Goal: Transaction & Acquisition: Subscribe to service/newsletter

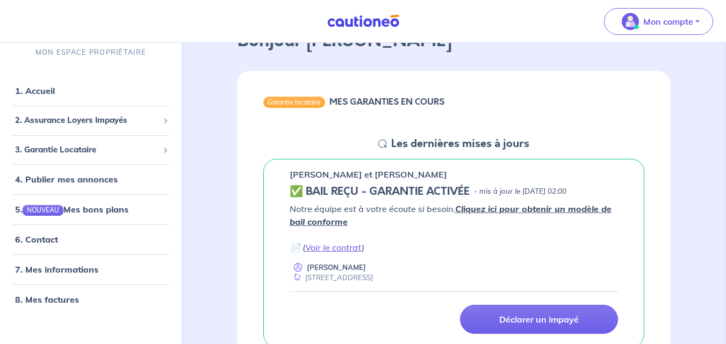
scroll to position [76, 0]
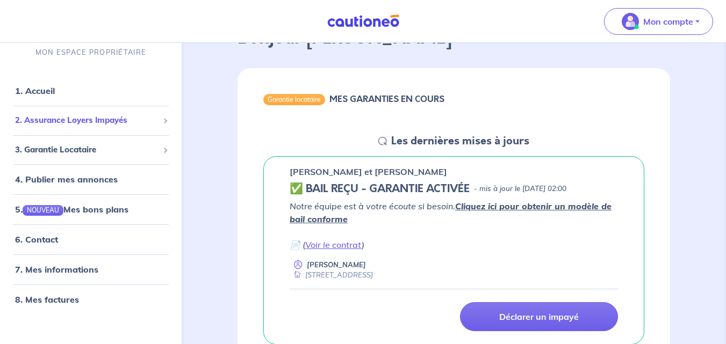
click at [132, 114] on div "2. Assurance Loyers Impayés" at bounding box center [90, 120] width 173 height 21
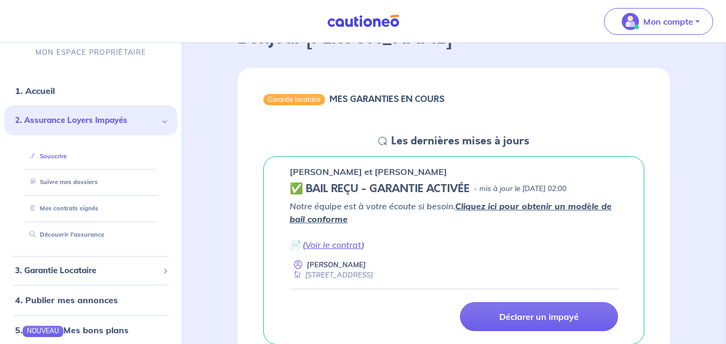
click at [67, 156] on link "Souscrire" at bounding box center [45, 157] width 41 height 8
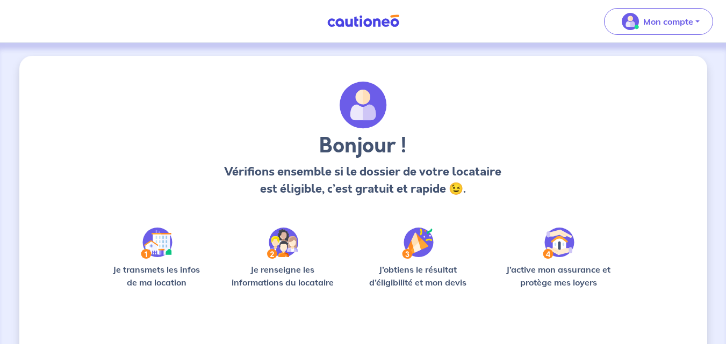
click at [158, 244] on img at bounding box center [157, 243] width 32 height 31
click at [158, 243] on img at bounding box center [157, 243] width 32 height 31
click at [150, 249] on img at bounding box center [157, 243] width 32 height 31
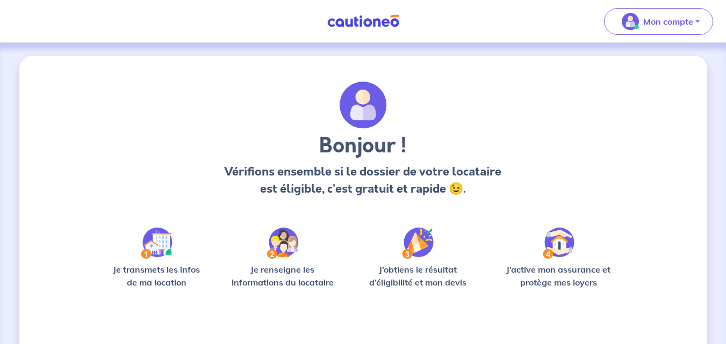
click at [159, 247] on img at bounding box center [157, 243] width 32 height 31
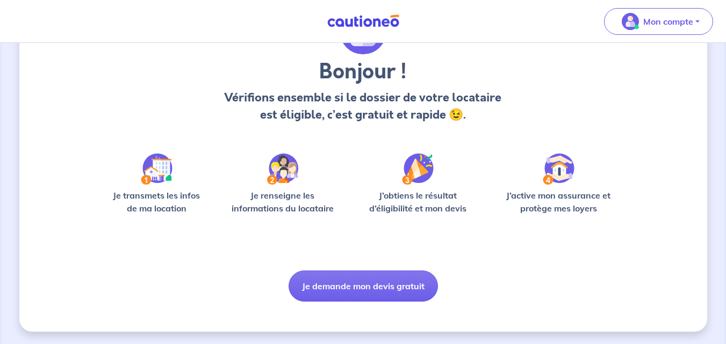
scroll to position [75, 0]
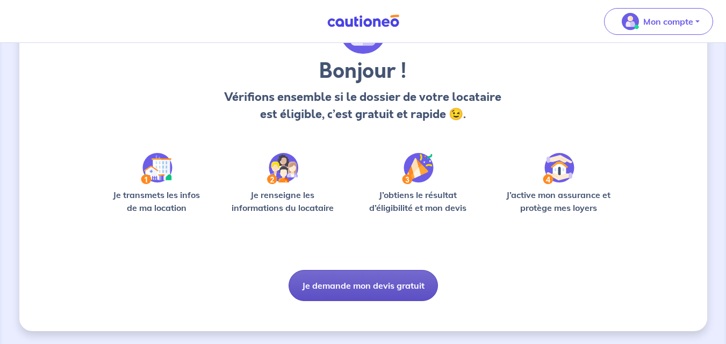
click at [368, 289] on button "Je demande mon devis gratuit" at bounding box center [362, 285] width 149 height 31
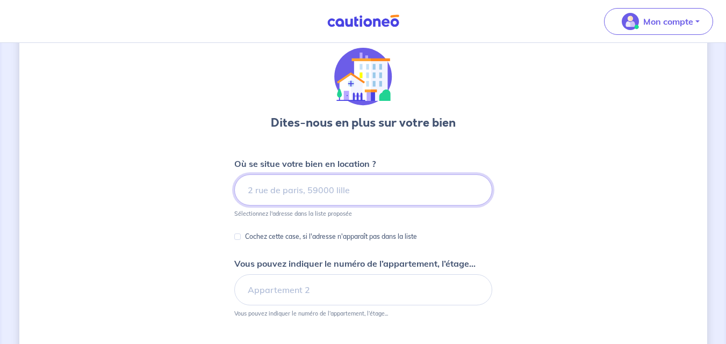
scroll to position [44, 0]
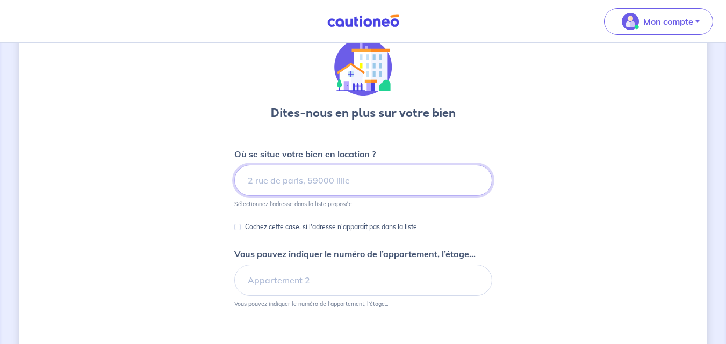
click at [254, 178] on input at bounding box center [363, 180] width 258 height 31
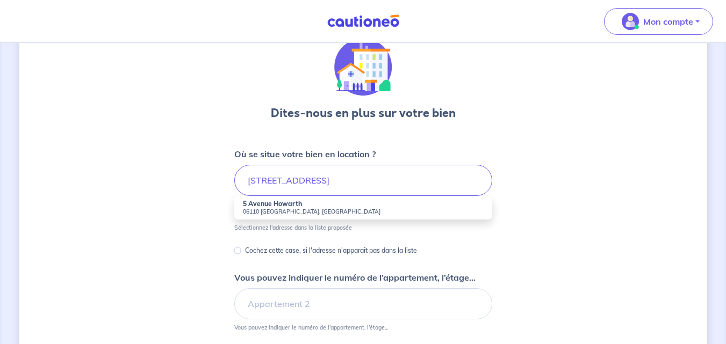
click at [282, 207] on strong "5 Avenue Howarth" at bounding box center [272, 204] width 59 height 8
type input "5 Avenue Howarth, 06110 Le Cannet, France"
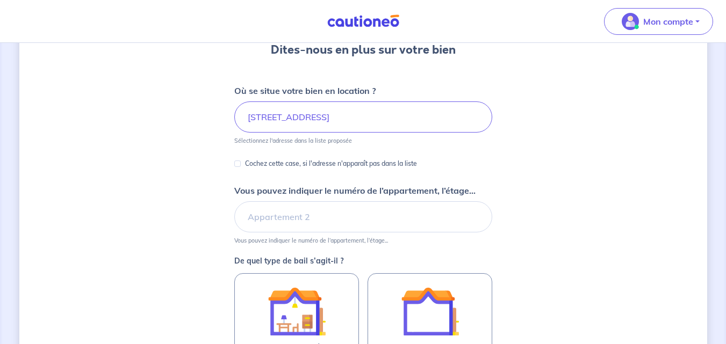
scroll to position [119, 0]
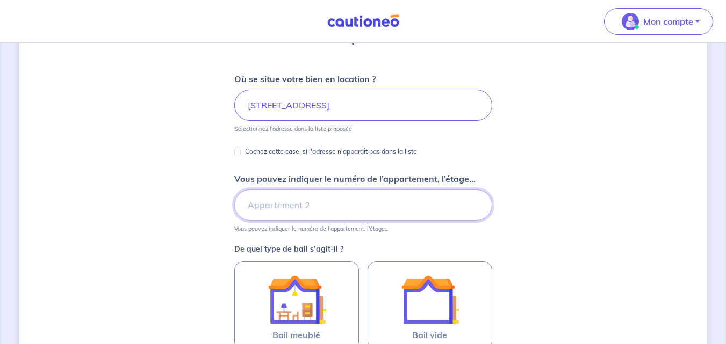
click at [258, 208] on input "Vous pouvez indiquer le numéro de l’appartement, l’étage..." at bounding box center [363, 205] width 258 height 31
type input "r"
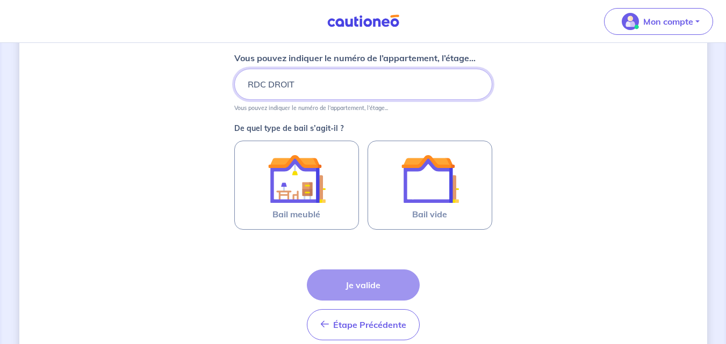
scroll to position [287, 0]
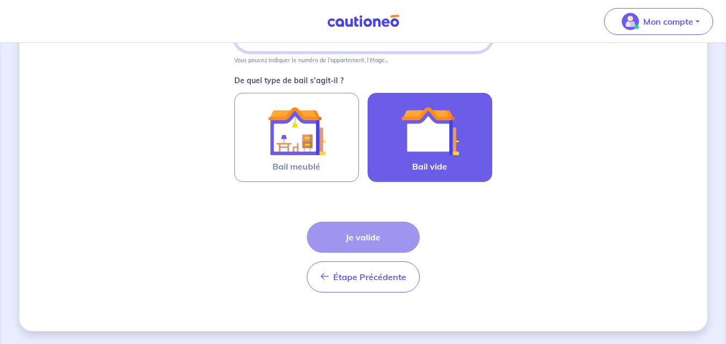
type input "RDC DROIT"
click at [422, 141] on img at bounding box center [430, 131] width 58 height 58
click at [0, 0] on input "Bail vide" at bounding box center [0, 0] width 0 height 0
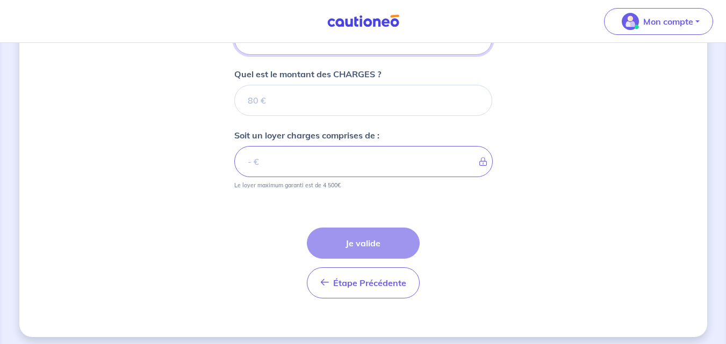
scroll to position [484, 0]
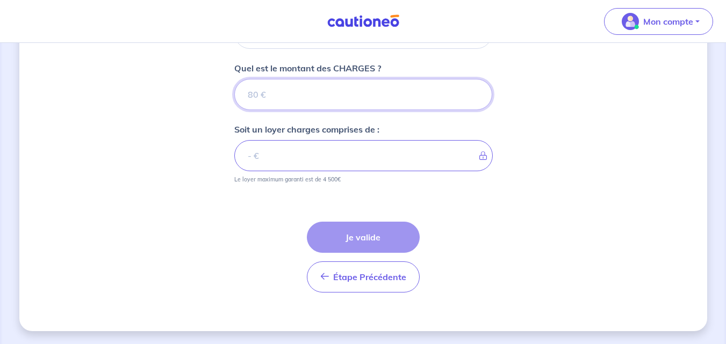
click at [258, 93] on input "Quel est le montant des CHARGES ?" at bounding box center [363, 94] width 258 height 31
click at [265, 92] on input "Quel est le montant des CHARGES ?" at bounding box center [363, 94] width 258 height 31
type input "25"
type input "24.99"
click at [475, 97] on input "24.99" at bounding box center [363, 94] width 258 height 31
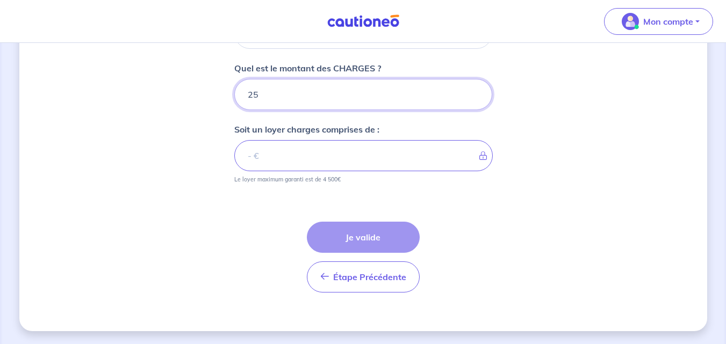
type input "25"
click at [475, 92] on input "25" at bounding box center [363, 94] width 258 height 31
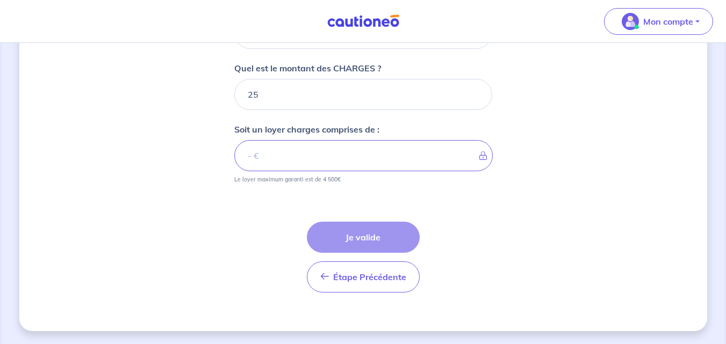
drag, startPoint x: 258, startPoint y: 156, endPoint x: 212, endPoint y: 191, distance: 57.5
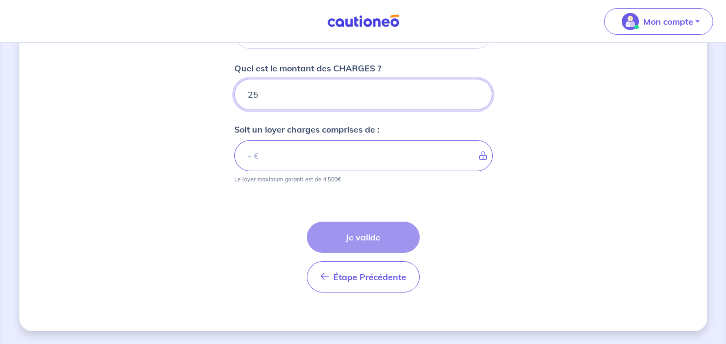
click at [261, 92] on input "25" at bounding box center [363, 94] width 258 height 31
type input "2"
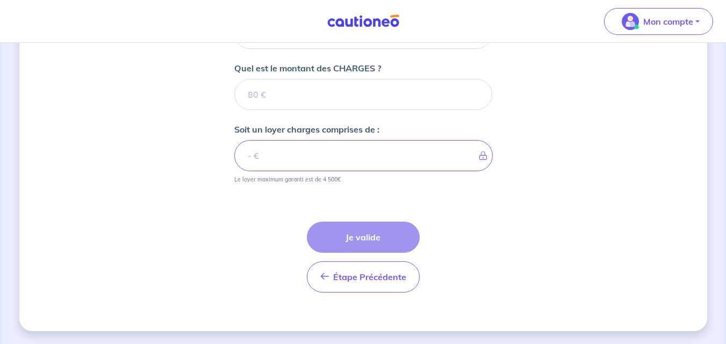
click at [479, 155] on icon at bounding box center [479, 155] width 0 height 9
click at [479, 156] on icon at bounding box center [479, 155] width 0 height 9
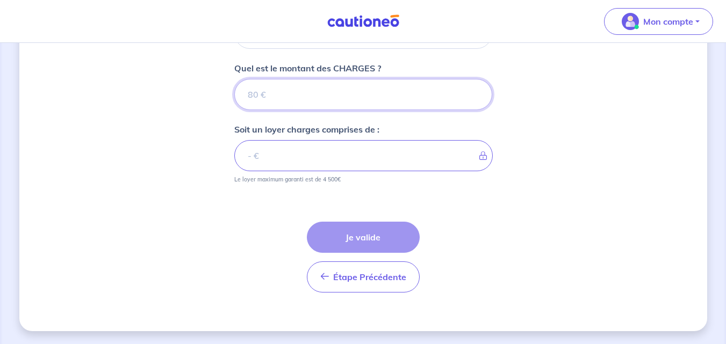
click at [259, 92] on input "Quel est le montant des CHARGES ?" at bounding box center [363, 94] width 258 height 31
type input "0"
click at [473, 99] on input "0" at bounding box center [363, 94] width 258 height 31
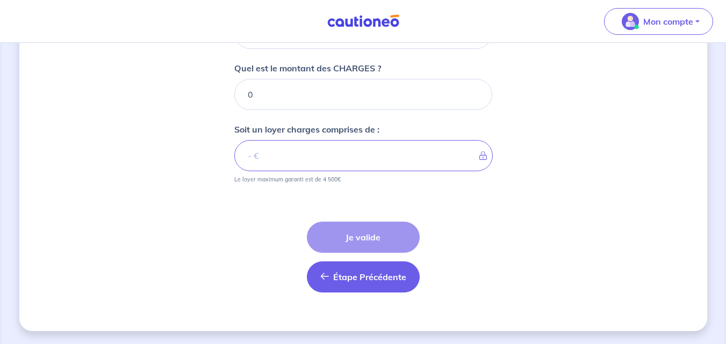
click at [353, 279] on span "Étape Précédente" at bounding box center [369, 277] width 73 height 11
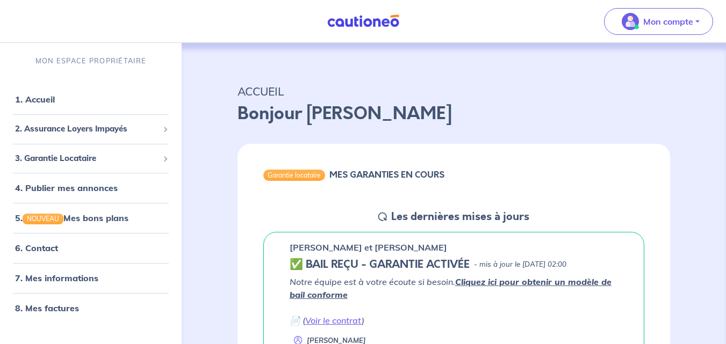
click at [353, 279] on em "Notre équipe est à votre écoute si besoin. Cliquez ici pour obtenir un modèle d…" at bounding box center [451, 289] width 322 height 24
click at [352, 279] on em "Notre équipe est à votre écoute si besoin. Cliquez ici pour obtenir un modèle d…" at bounding box center [451, 289] width 322 height 24
click at [353, 279] on em "Notre équipe est à votre écoute si besoin. Cliquez ici pour obtenir un modèle d…" at bounding box center [451, 289] width 322 height 24
click at [112, 127] on span "2. Assurance Loyers Impayés" at bounding box center [86, 129] width 143 height 12
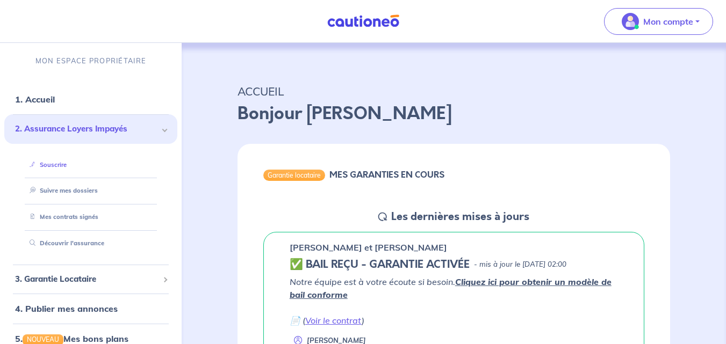
click at [67, 164] on link "Souscrire" at bounding box center [45, 165] width 41 height 8
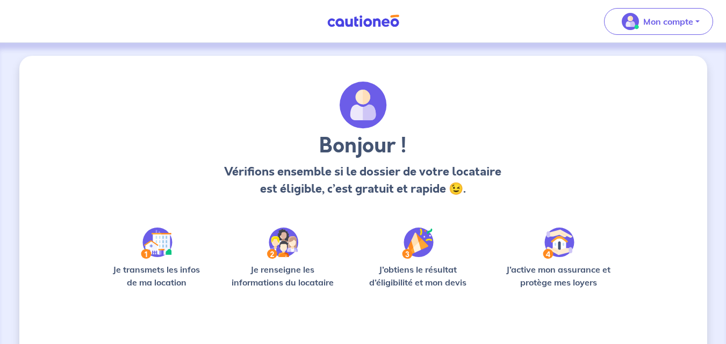
click at [157, 255] on img at bounding box center [157, 243] width 32 height 31
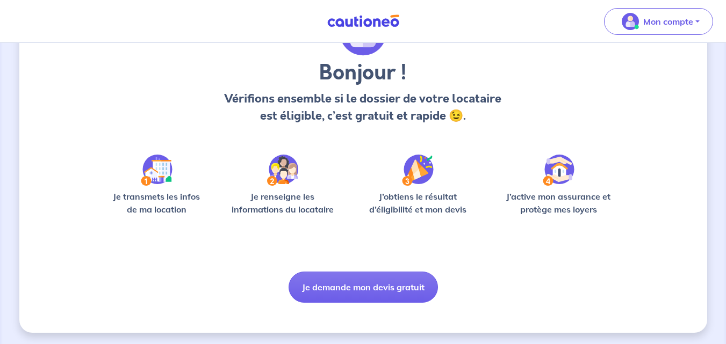
scroll to position [75, 0]
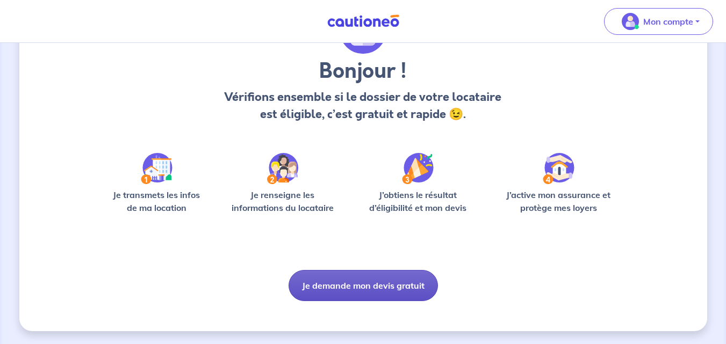
click at [361, 289] on button "Je demande mon devis gratuit" at bounding box center [362, 285] width 149 height 31
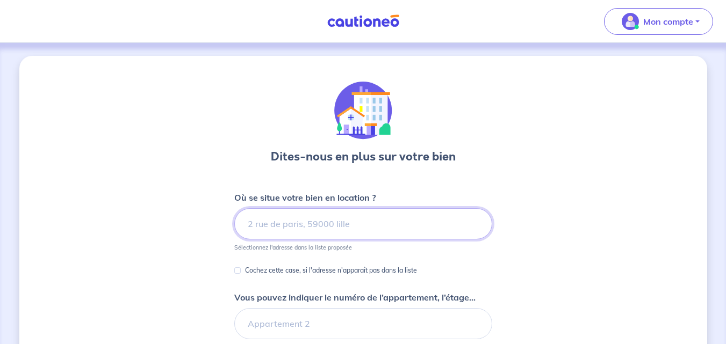
click at [263, 223] on input at bounding box center [363, 223] width 258 height 31
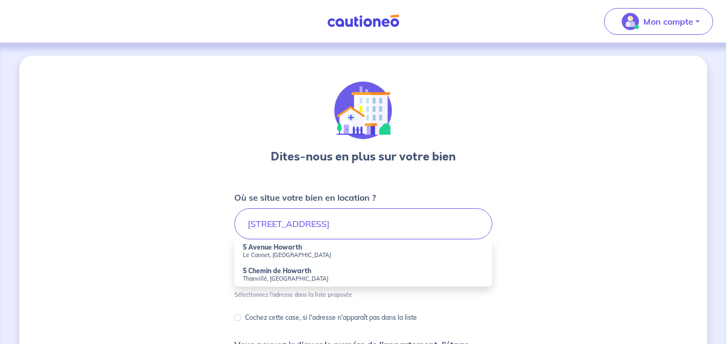
click at [265, 256] on small "Le Cannet, [GEOGRAPHIC_DATA]" at bounding box center [363, 255] width 241 height 8
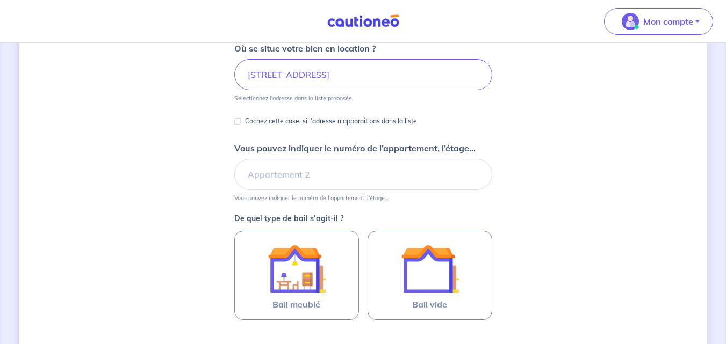
scroll to position [151, 0]
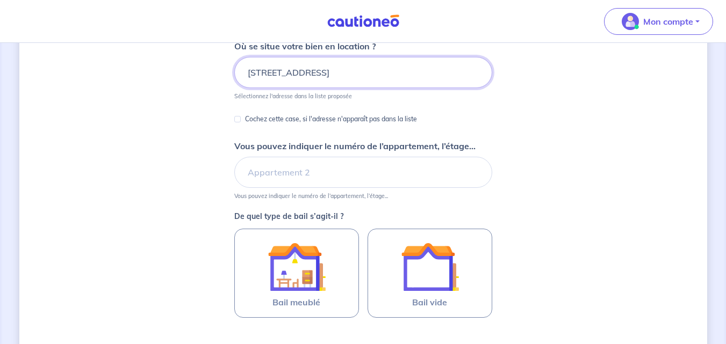
click at [401, 70] on input "5 Avenue Howarth, Le Cannet, France" at bounding box center [363, 72] width 258 height 31
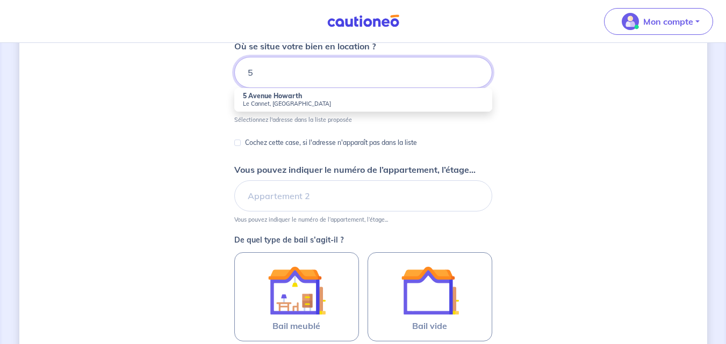
type input "5"
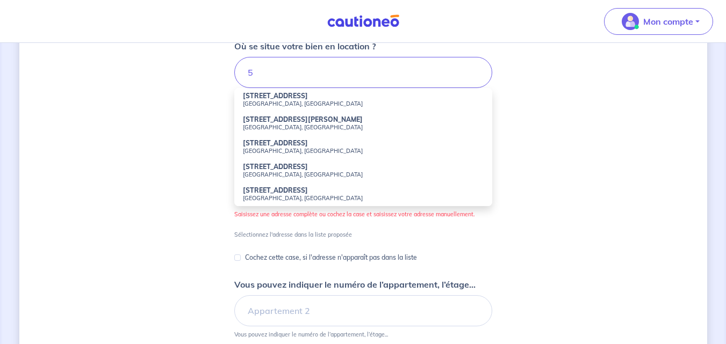
scroll to position [308, 0]
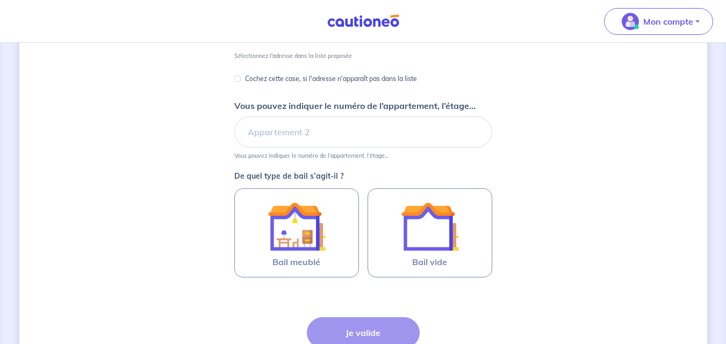
click at [333, 89] on form "Où se situe votre bien en location ? 5 5 Rue de Berri Paris, France 55 Boulevar…" at bounding box center [363, 129] width 258 height 536
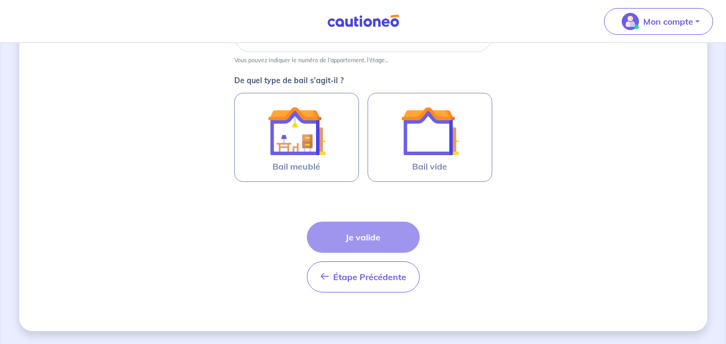
drag, startPoint x: 695, startPoint y: 181, endPoint x: 721, endPoint y: 176, distance: 26.9
click at [717, 174] on div "Dites-nous en plus sur votre bien Où se situe votre bien en location ? 5 Saisis…" at bounding box center [363, 39] width 726 height 609
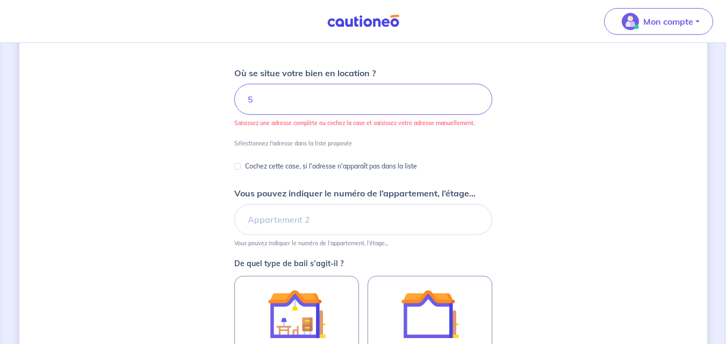
scroll to position [124, 0]
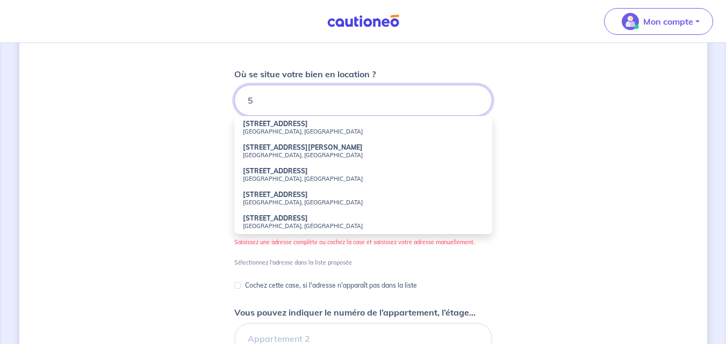
click at [258, 98] on input "5" at bounding box center [363, 100] width 258 height 31
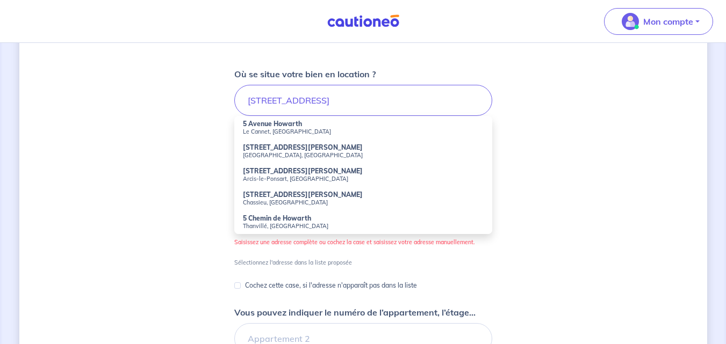
click at [265, 128] on small "Le Cannet, France" at bounding box center [363, 132] width 241 height 8
type input "5 Avenue Howarth, Le Cannet, France"
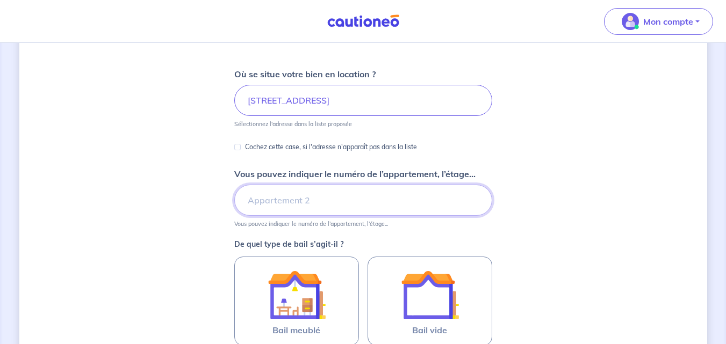
click at [274, 198] on input "Vous pouvez indiquer le numéro de l’appartement, l’étage..." at bounding box center [363, 200] width 258 height 31
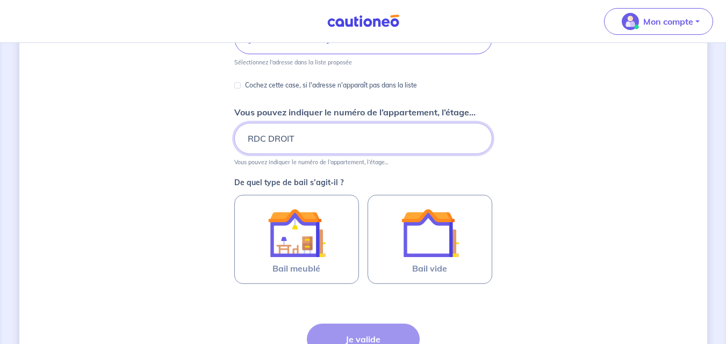
scroll to position [287, 0]
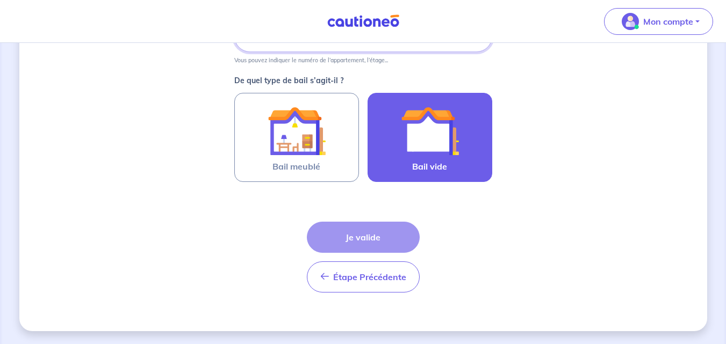
type input "RDC DROIT"
click at [436, 134] on img at bounding box center [430, 131] width 58 height 58
click at [0, 0] on input "Bail vide" at bounding box center [0, 0] width 0 height 0
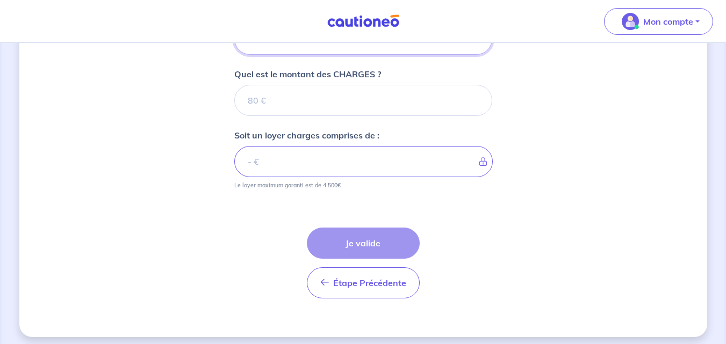
scroll to position [484, 0]
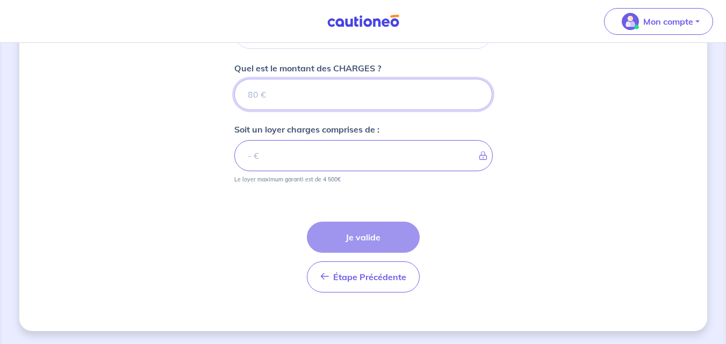
click at [262, 94] on input "Quel est le montant des CHARGES ?" at bounding box center [363, 94] width 258 height 31
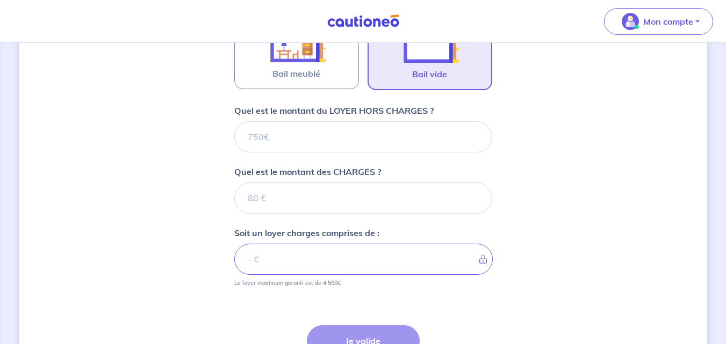
scroll to position [374, 0]
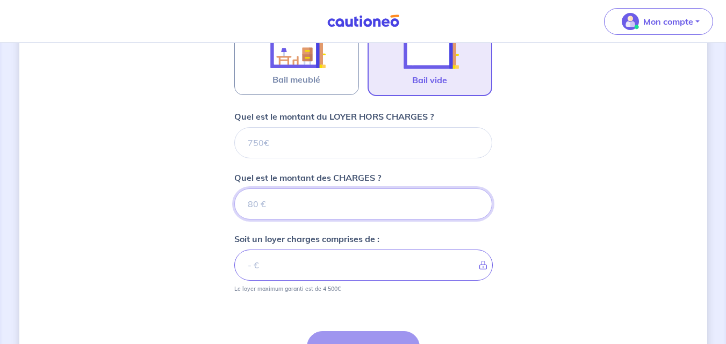
click at [255, 206] on input "Quel est le montant des CHARGES ?" at bounding box center [363, 204] width 258 height 31
type input "0"
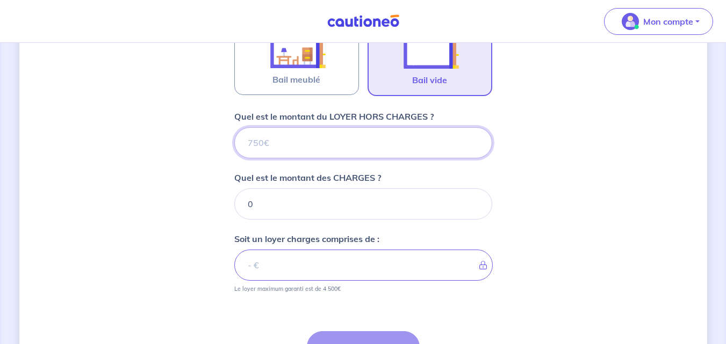
click at [256, 146] on input "Quel est le montant du LOYER HORS CHARGES ?" at bounding box center [363, 142] width 258 height 31
type input "8"
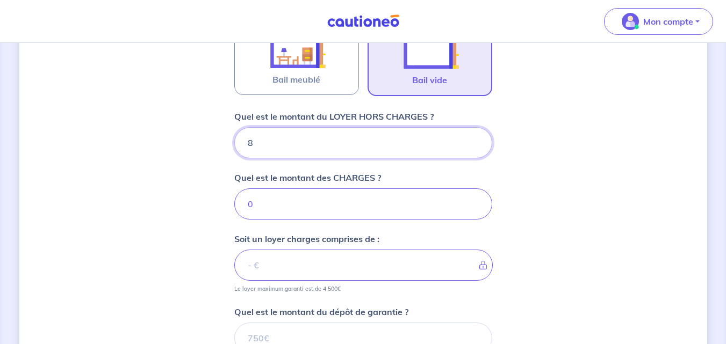
type input "8"
type input "89"
type input "896"
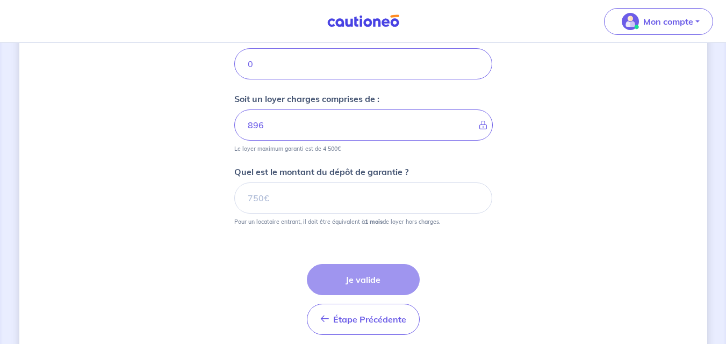
scroll to position [516, 0]
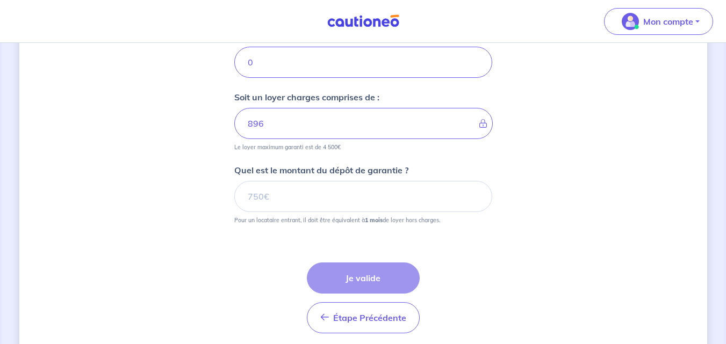
type input "896"
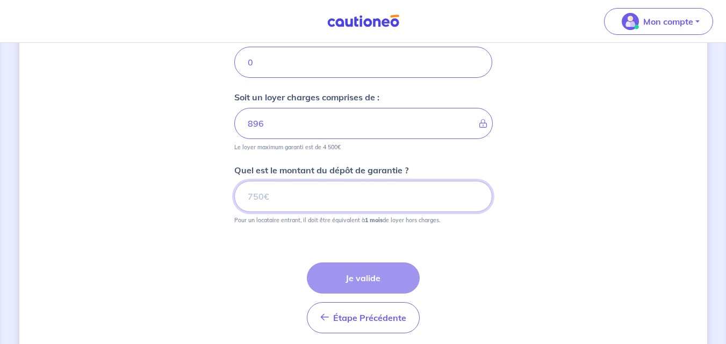
click at [255, 194] on input "Quel est le montant du dépôt de garantie ?" at bounding box center [363, 196] width 258 height 31
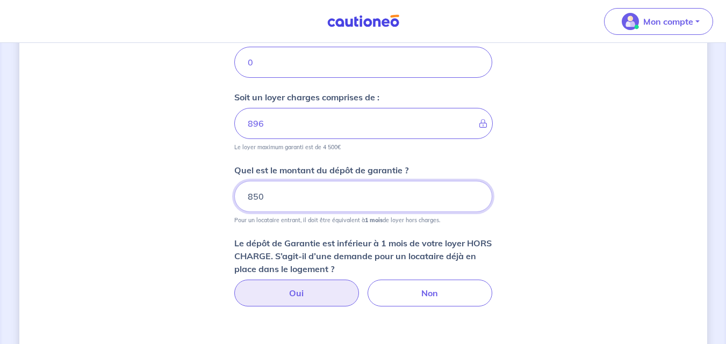
type input "850"
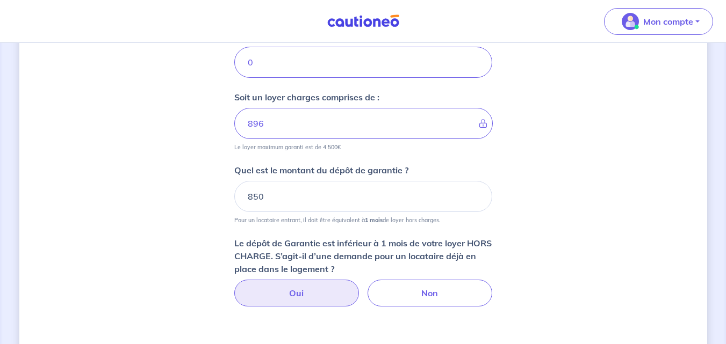
click at [301, 290] on label "Oui" at bounding box center [296, 293] width 125 height 27
click at [359, 287] on input "Oui" at bounding box center [362, 283] width 7 height 7
radio input "true"
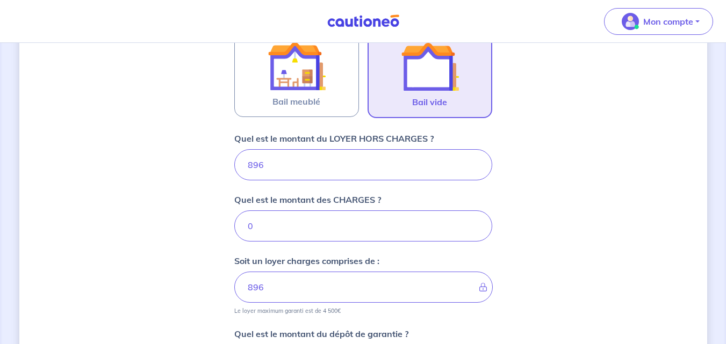
scroll to position [356, 0]
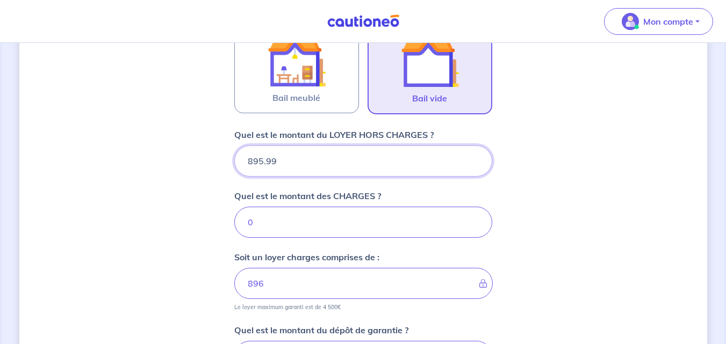
type input "895.99"
click at [475, 163] on input "895.99" at bounding box center [363, 161] width 258 height 31
type input "895.99"
type input "895"
type input "895.9"
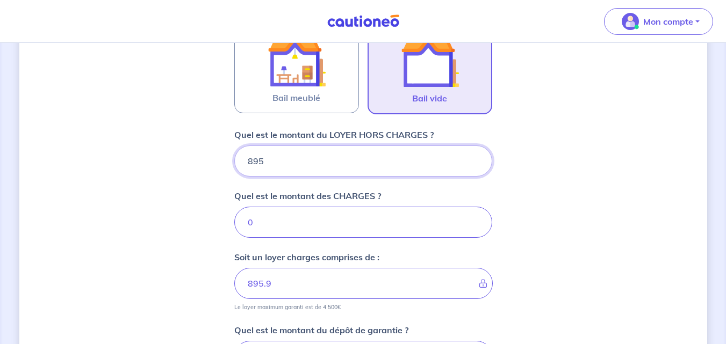
type input "89"
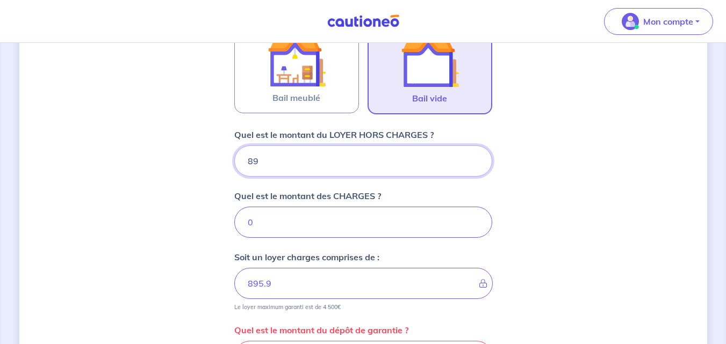
type input "895"
type input "8"
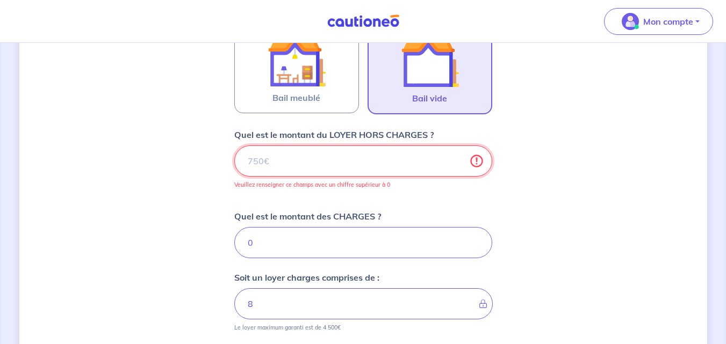
type input "0"
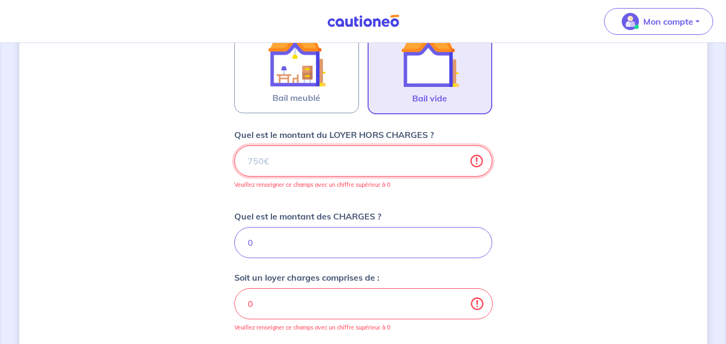
type input "8"
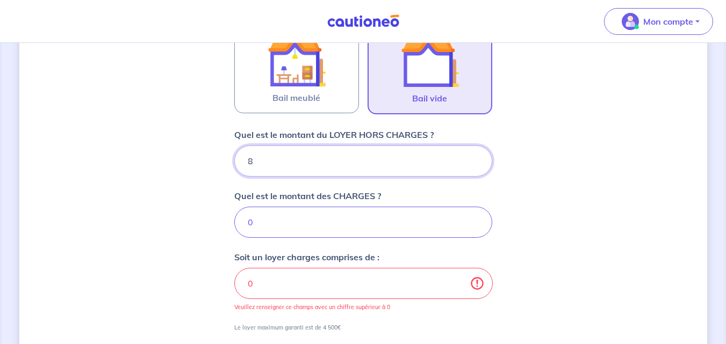
type input "8"
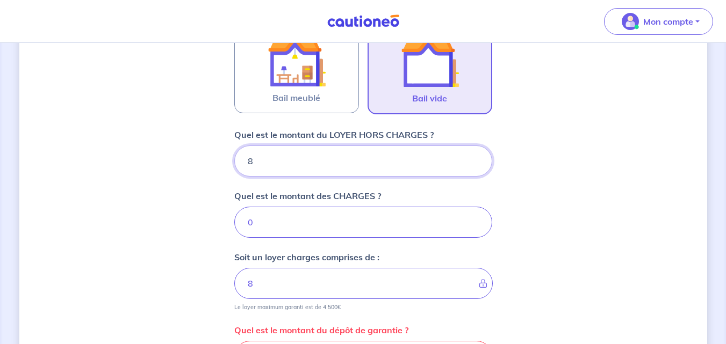
type input "89"
type input "896"
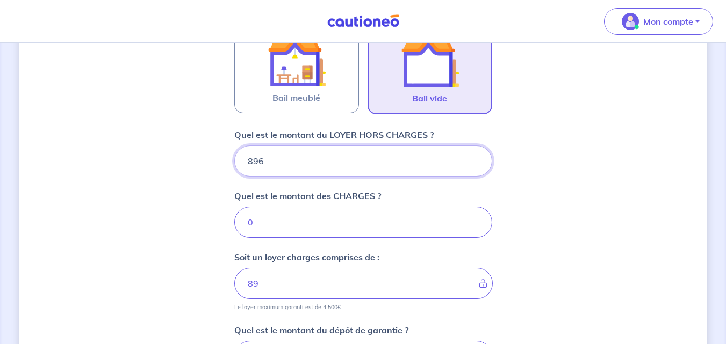
type input "896"
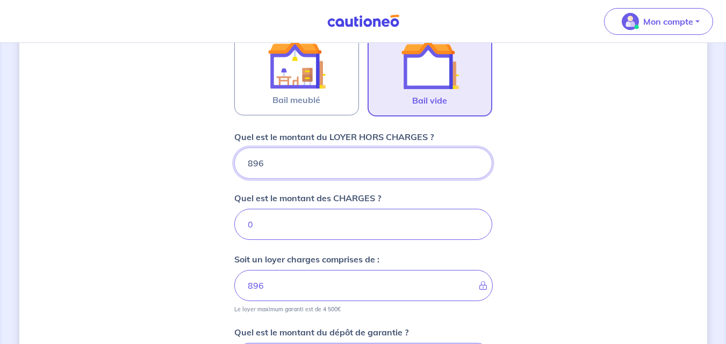
scroll to position [352, 0]
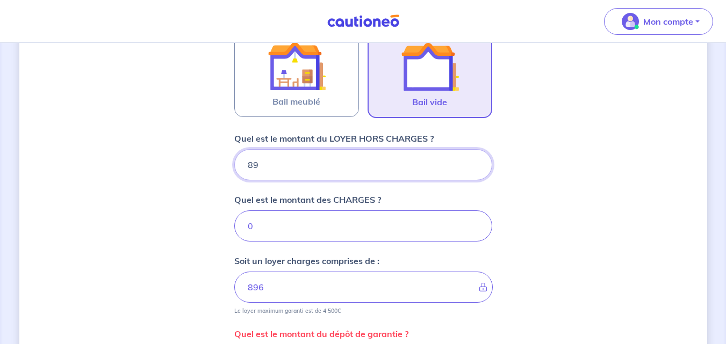
type input "8"
click at [256, 162] on input "8" at bounding box center [363, 164] width 258 height 31
type input "850"
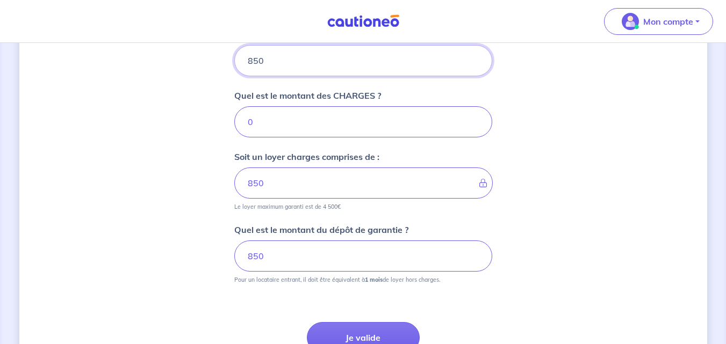
scroll to position [482, 0]
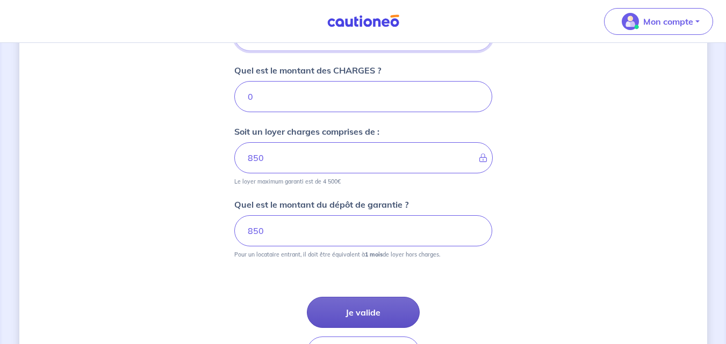
type input "850"
click at [358, 313] on button "Je valide" at bounding box center [363, 312] width 113 height 31
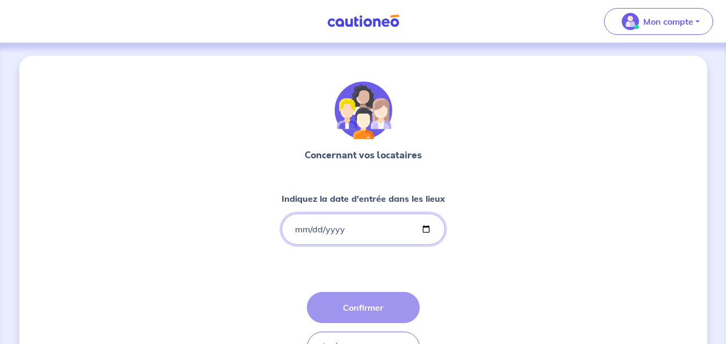
click at [298, 229] on input "Indiquez la date d'entrée dans les lieux" at bounding box center [362, 229] width 163 height 31
type input "0020-02-29"
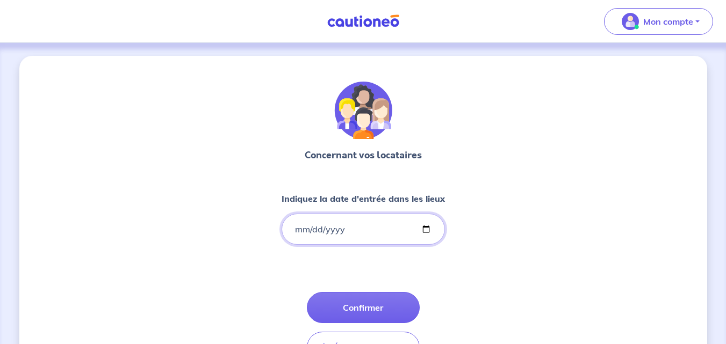
type input "2020-02-29"
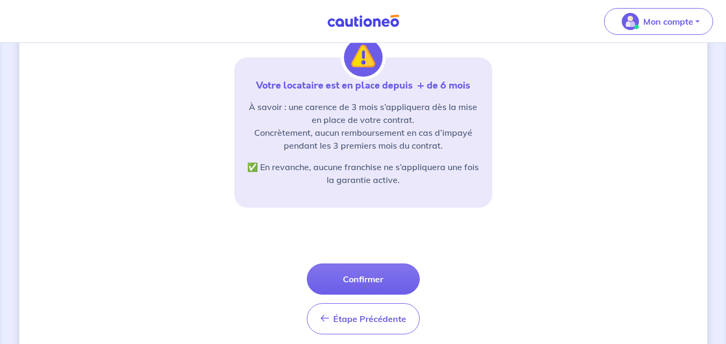
scroll to position [237, 0]
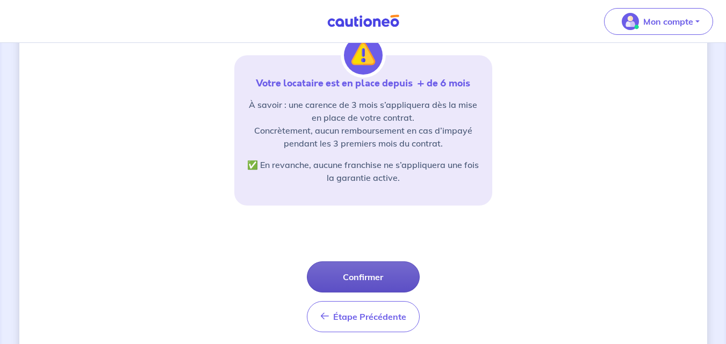
click at [360, 274] on button "Confirmer" at bounding box center [363, 277] width 113 height 31
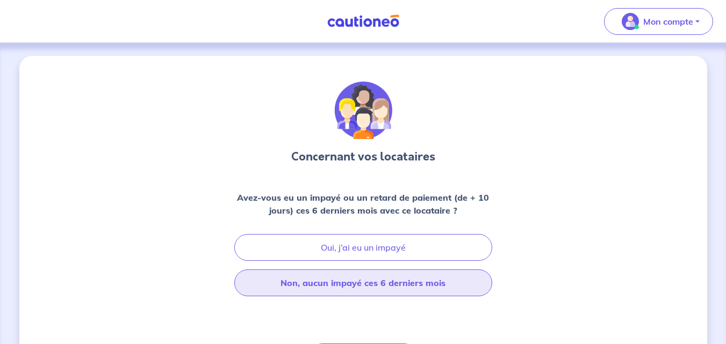
click at [367, 285] on button "Non, aucun impayé ces 6 derniers mois" at bounding box center [363, 283] width 258 height 27
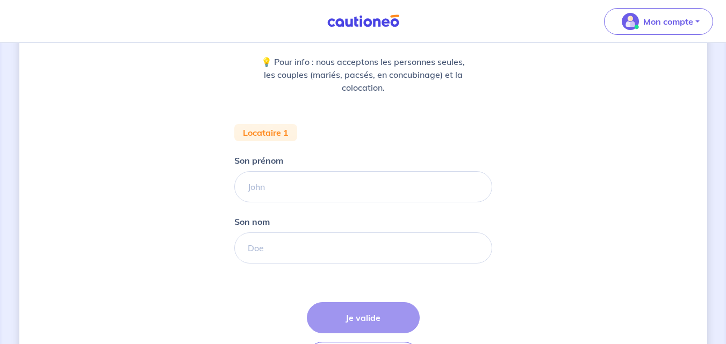
scroll to position [138, 0]
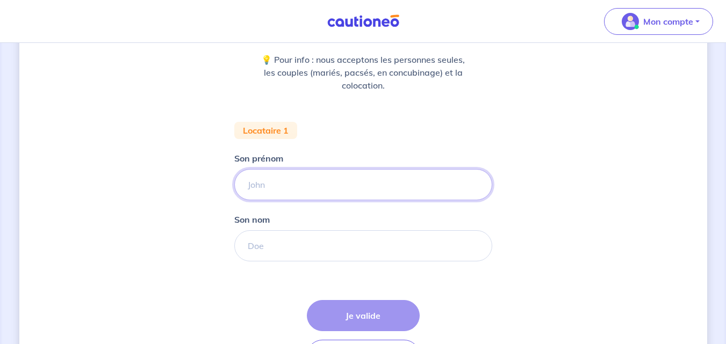
click at [255, 181] on input "Son prénom" at bounding box center [363, 184] width 258 height 31
type input "CESAREO"
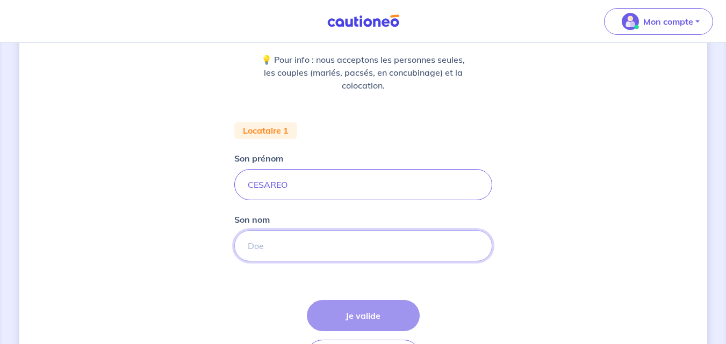
click at [255, 246] on input "Son nom" at bounding box center [363, 245] width 258 height 31
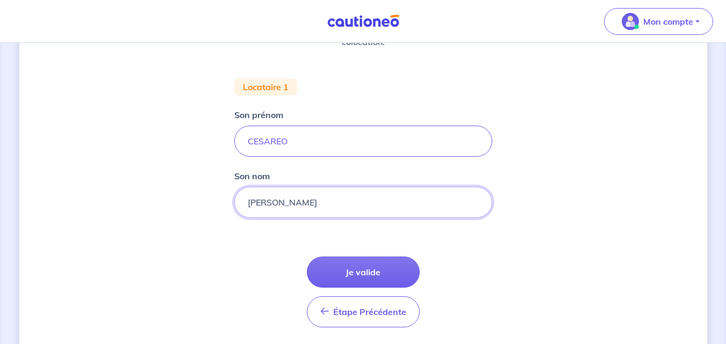
scroll to position [182, 0]
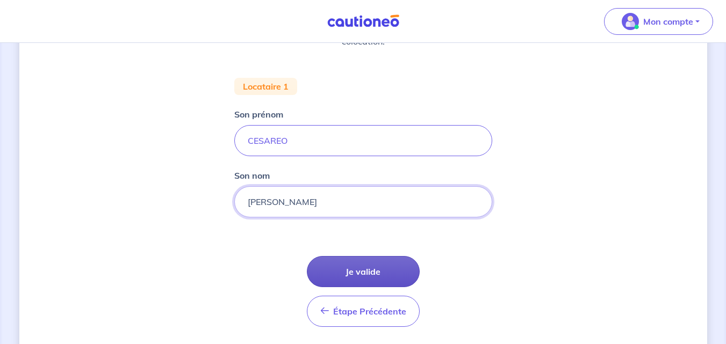
type input "FABIANO"
click at [366, 270] on button "Je valide" at bounding box center [363, 271] width 113 height 31
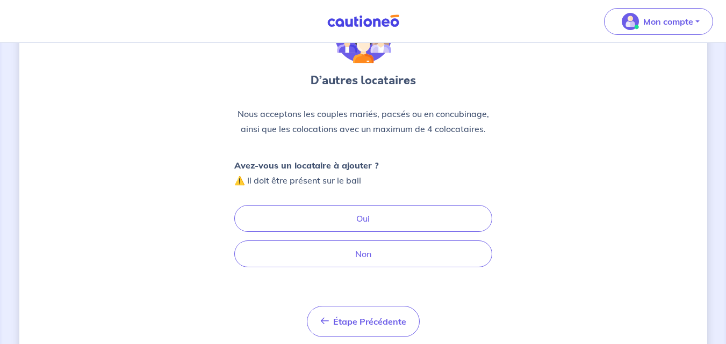
scroll to position [84, 0]
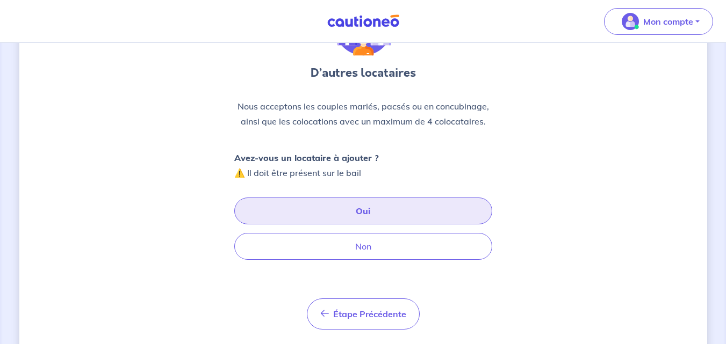
click at [264, 207] on button "Oui" at bounding box center [363, 211] width 258 height 27
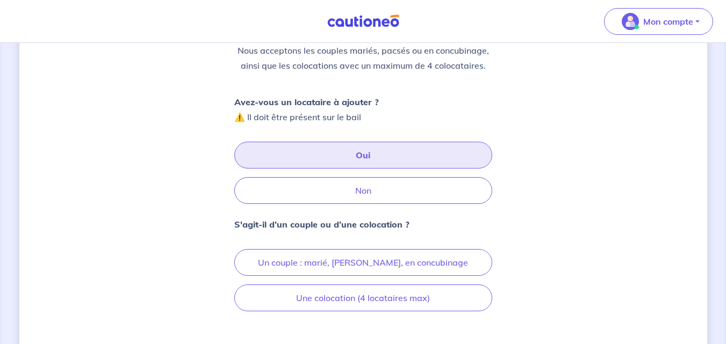
scroll to position [140, 0]
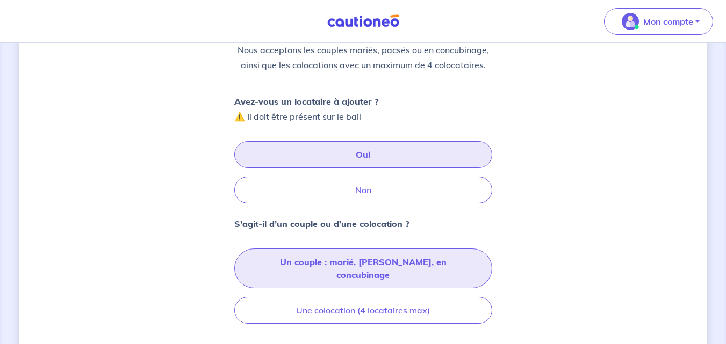
click at [407, 263] on button "Un couple : marié, pacsé, en concubinage" at bounding box center [363, 269] width 258 height 40
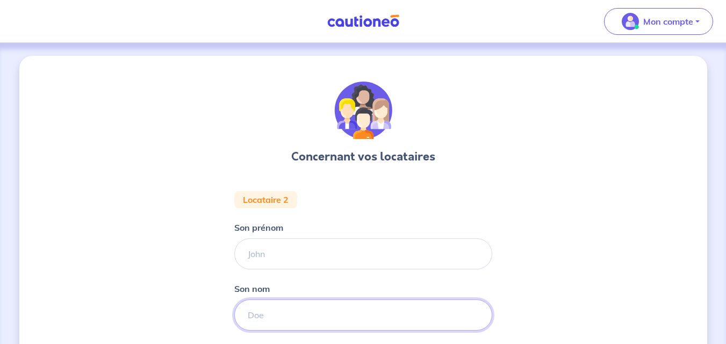
click at [254, 315] on input "Son nom" at bounding box center [363, 315] width 258 height 31
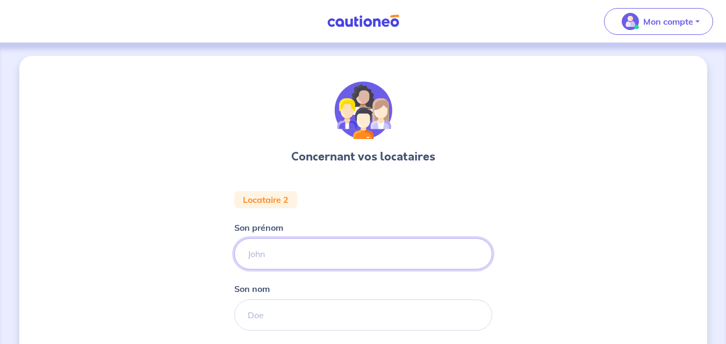
click at [254, 254] on input "Son prénom" at bounding box center [363, 253] width 258 height 31
type input "CHANTAL"
click at [262, 311] on input "Son nom" at bounding box center [363, 315] width 258 height 31
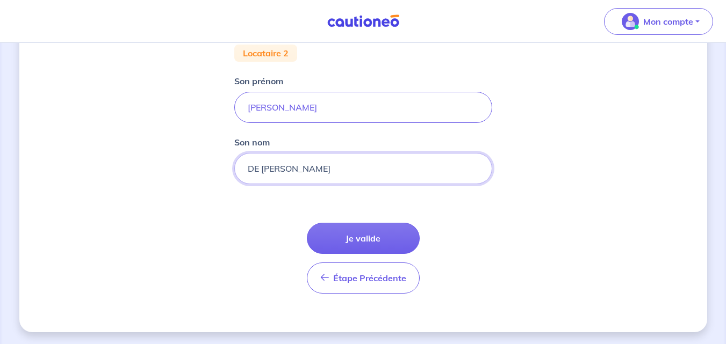
scroll to position [148, 0]
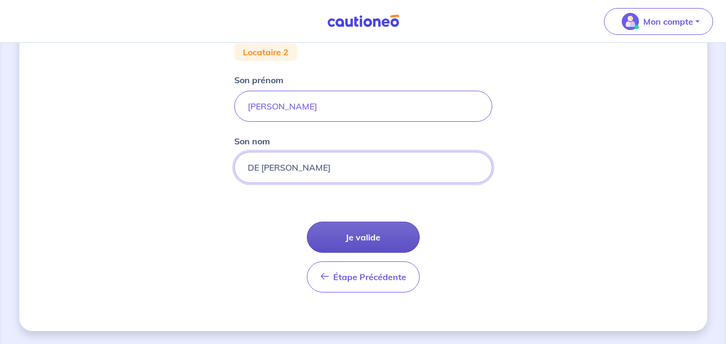
type input "DE SIMONE"
click at [369, 235] on button "Je valide" at bounding box center [363, 237] width 113 height 31
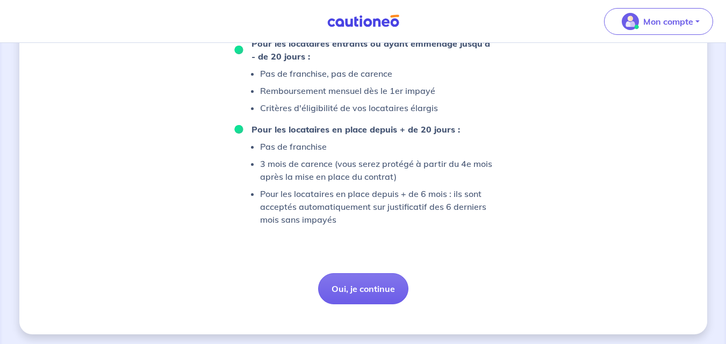
scroll to position [634, 0]
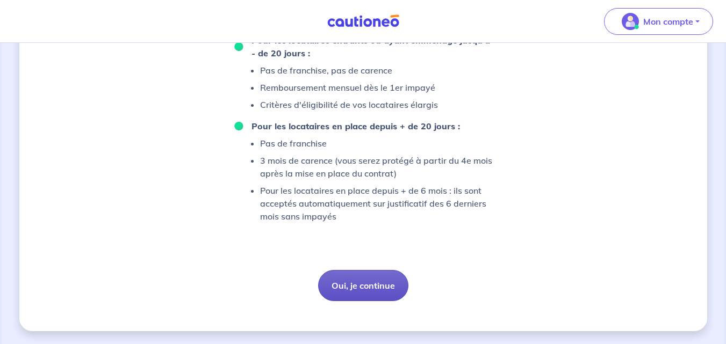
click at [357, 284] on button "Oui, je continue" at bounding box center [363, 285] width 90 height 31
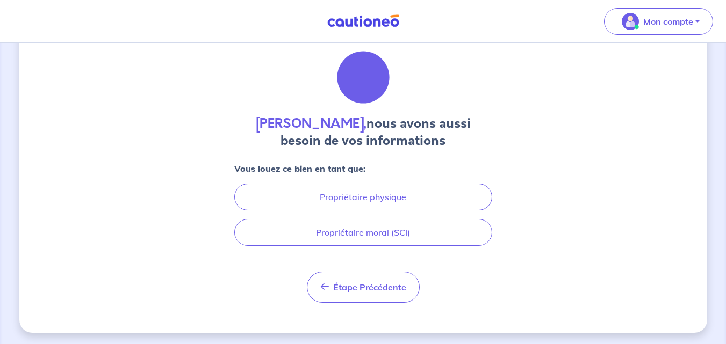
scroll to position [35, 0]
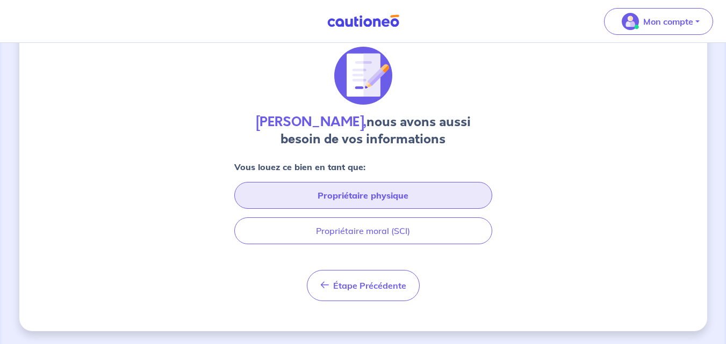
click at [359, 193] on button "Propriétaire physique" at bounding box center [363, 195] width 258 height 27
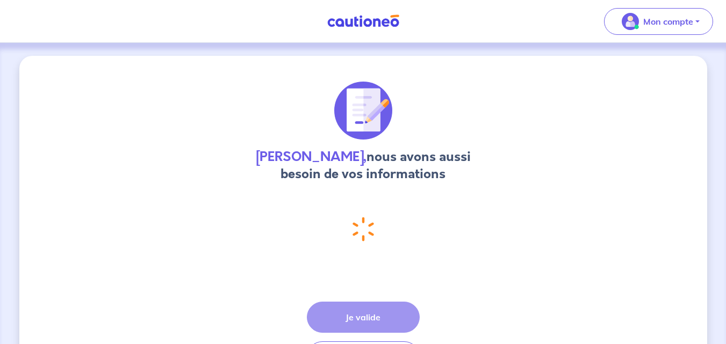
select select "FR"
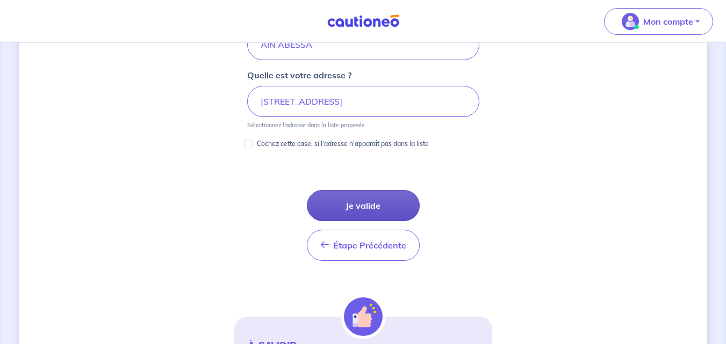
click at [367, 202] on button "Je valide" at bounding box center [363, 205] width 113 height 31
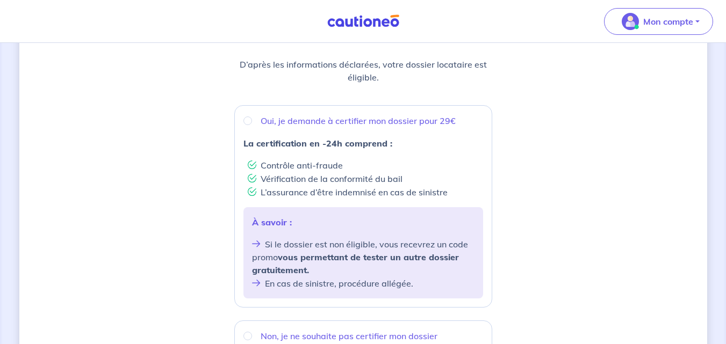
scroll to position [150, 0]
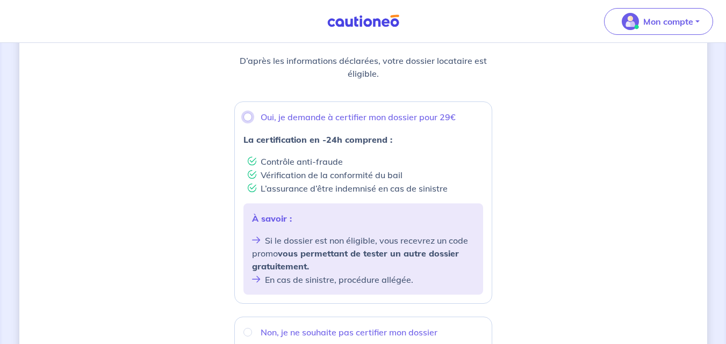
click at [248, 119] on input "Oui, je demande à certifier mon dossier pour 29€" at bounding box center [247, 117] width 9 height 9
radio input "true"
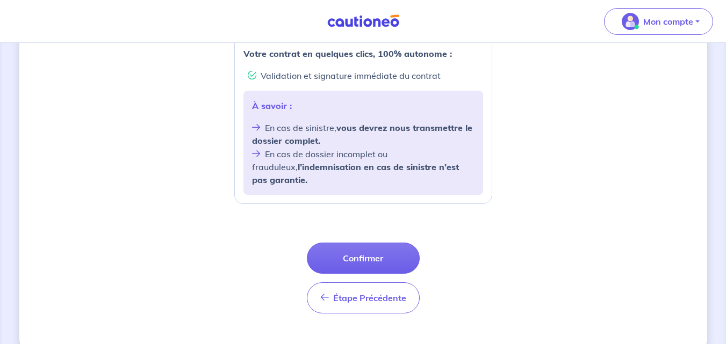
scroll to position [459, 0]
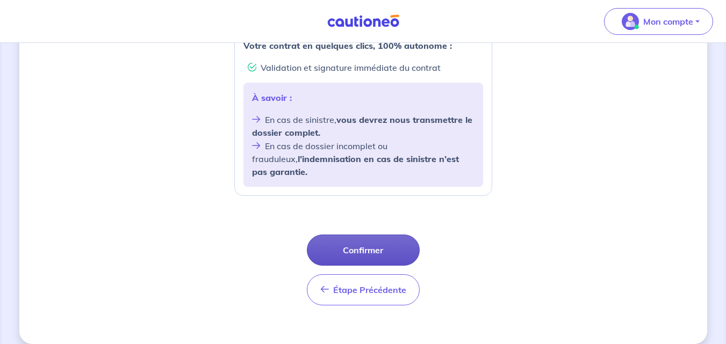
click at [367, 235] on button "Confirmer" at bounding box center [363, 250] width 113 height 31
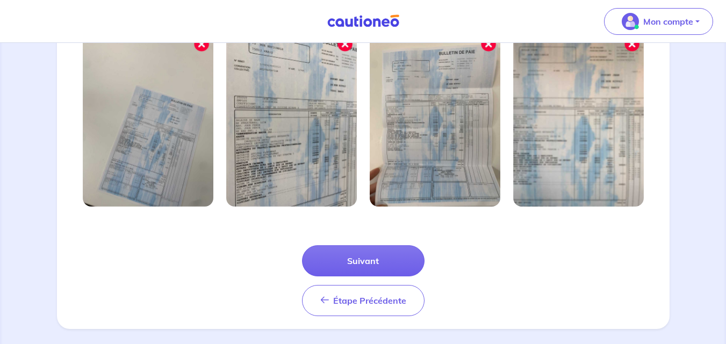
scroll to position [393, 0]
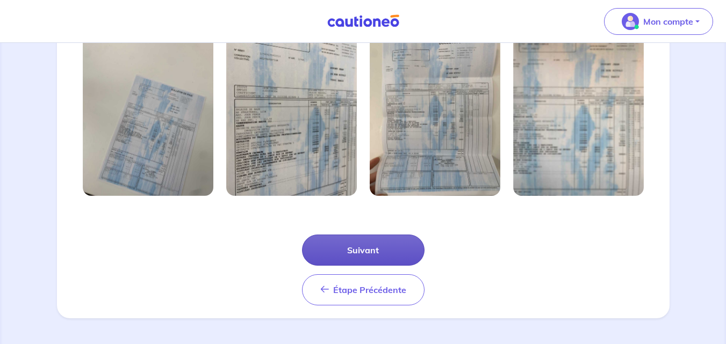
click at [371, 250] on button "Suivant" at bounding box center [363, 250] width 122 height 31
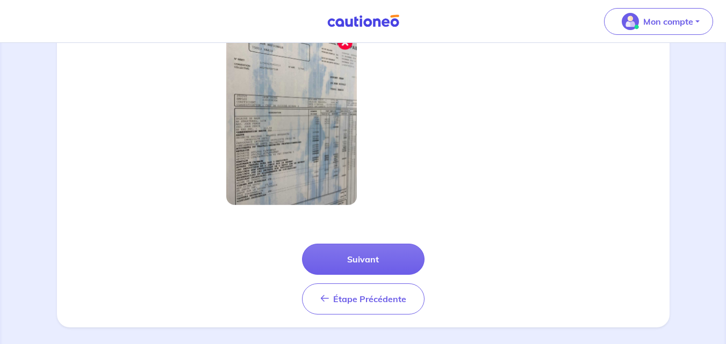
scroll to position [341, 0]
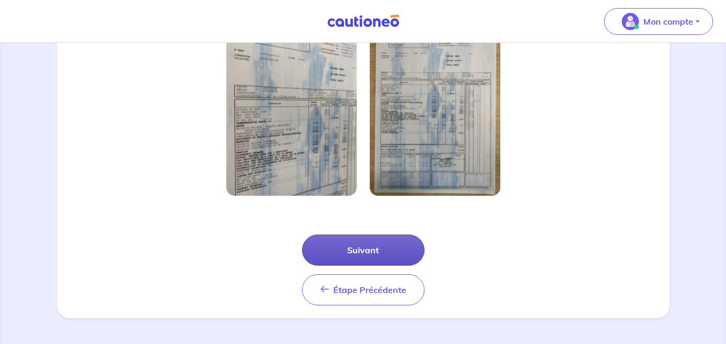
click at [367, 245] on button "Suivant" at bounding box center [363, 250] width 122 height 31
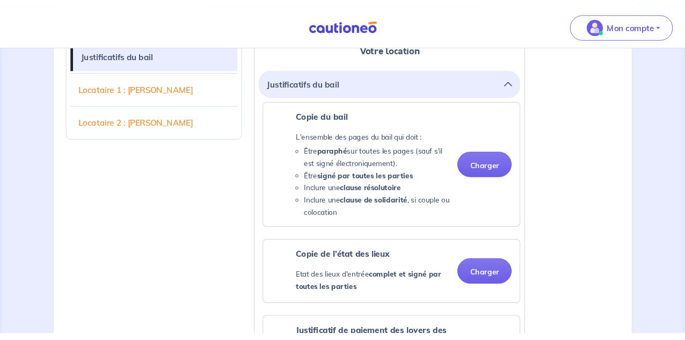
scroll to position [300, 0]
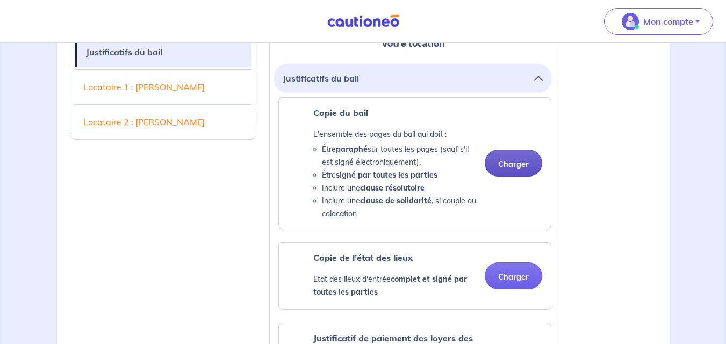
click at [510, 164] on button "Charger" at bounding box center [512, 163] width 57 height 27
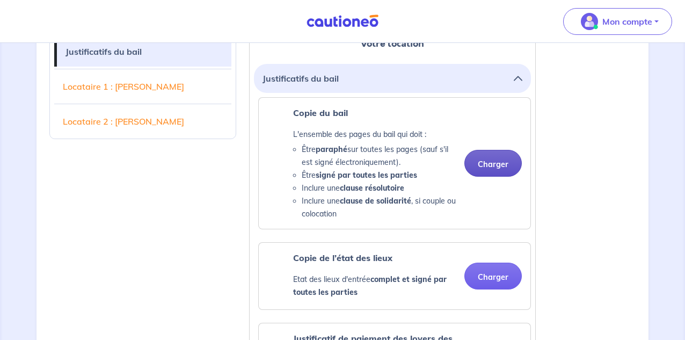
click at [500, 163] on button "Charger" at bounding box center [493, 163] width 57 height 27
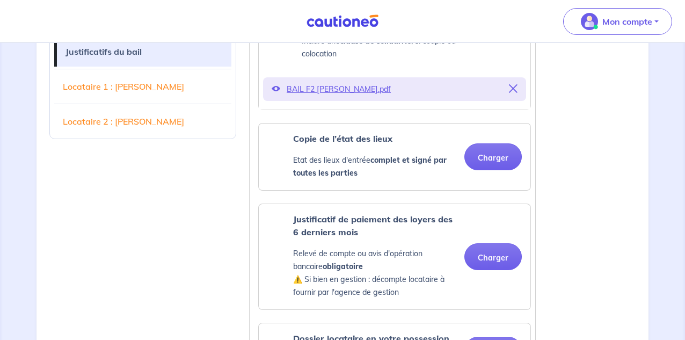
scroll to position [462, 0]
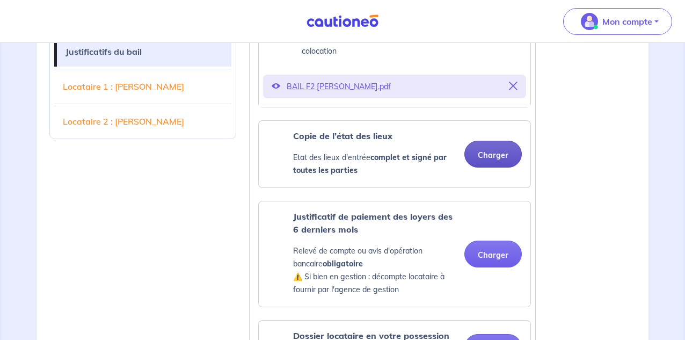
click at [496, 156] on button "Charger" at bounding box center [493, 154] width 57 height 27
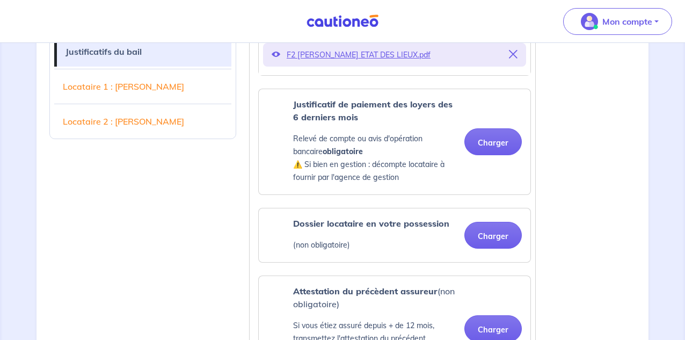
scroll to position [618, 0]
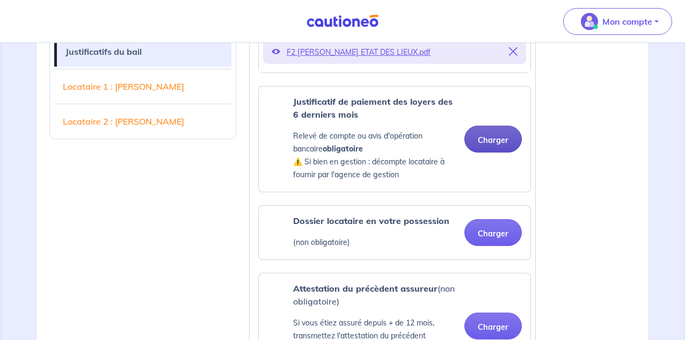
click at [487, 139] on button "Charger" at bounding box center [493, 139] width 57 height 27
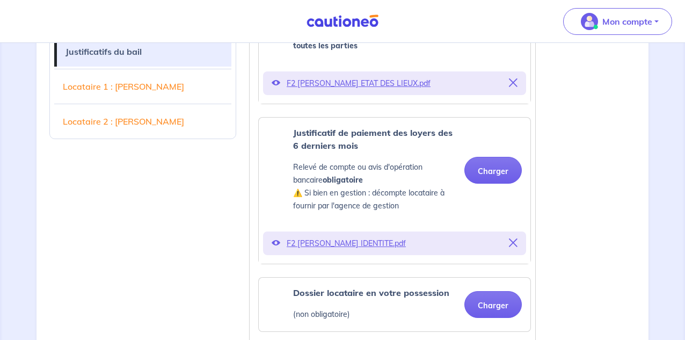
scroll to position [590, 0]
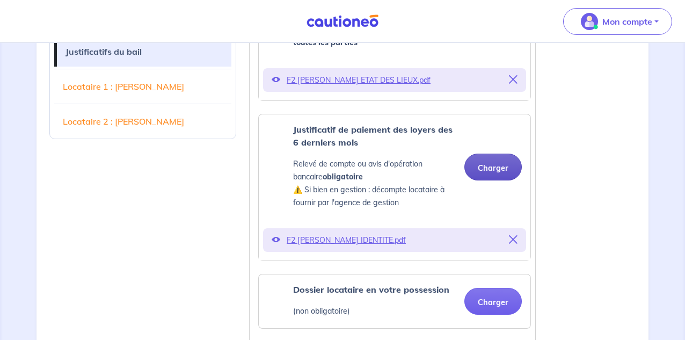
click at [500, 167] on button "Charger" at bounding box center [493, 167] width 57 height 27
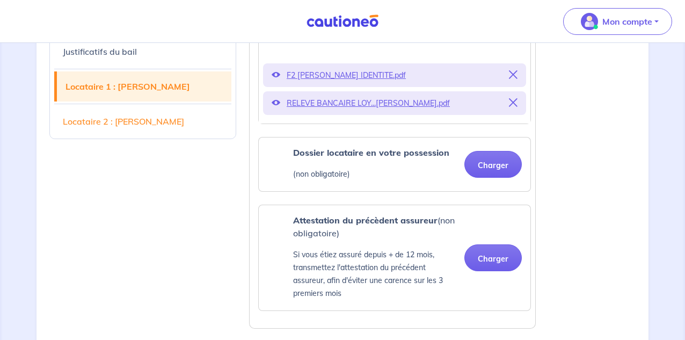
scroll to position [796, 0]
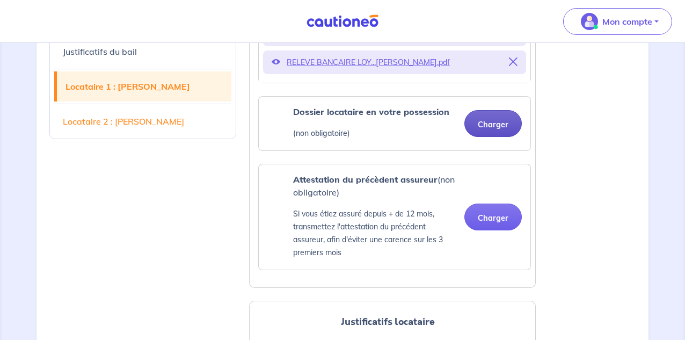
click at [488, 125] on button "Charger" at bounding box center [493, 123] width 57 height 27
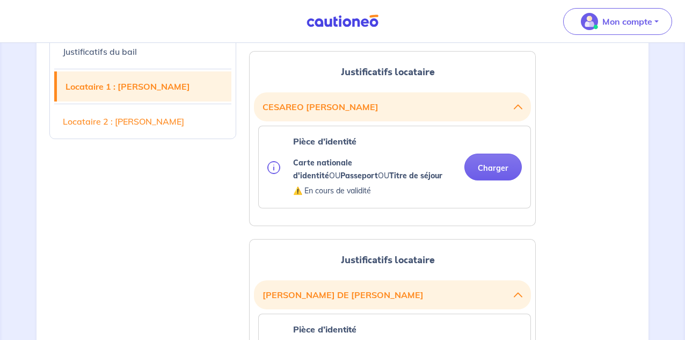
scroll to position [1077, 0]
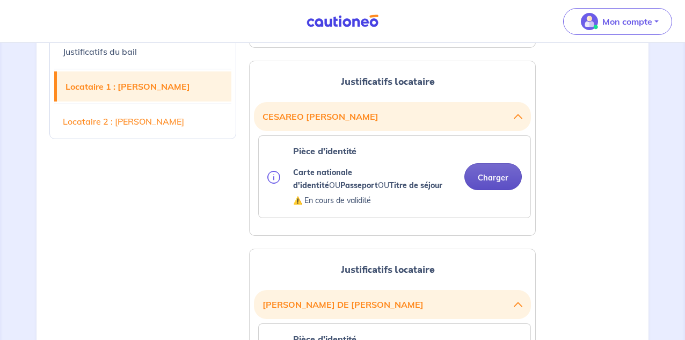
click at [491, 176] on button "Charger" at bounding box center [493, 176] width 57 height 27
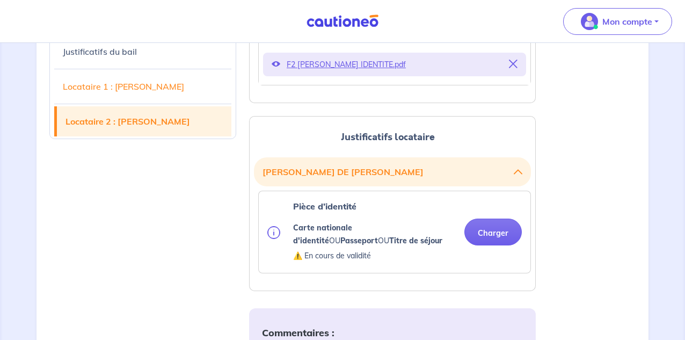
scroll to position [1254, 0]
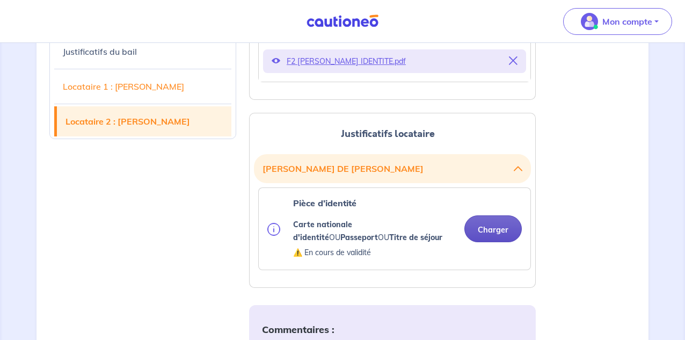
click at [487, 232] on button "Charger" at bounding box center [493, 228] width 57 height 27
click at [493, 228] on button "Charger" at bounding box center [493, 228] width 57 height 27
click at [500, 228] on button "Charger" at bounding box center [493, 228] width 57 height 27
click at [497, 230] on button "Charger" at bounding box center [493, 228] width 57 height 27
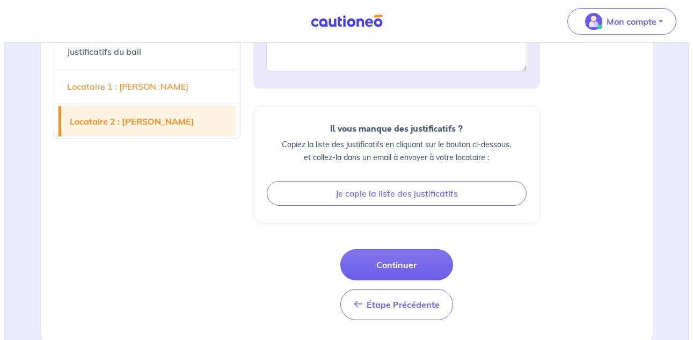
scroll to position [1675, 0]
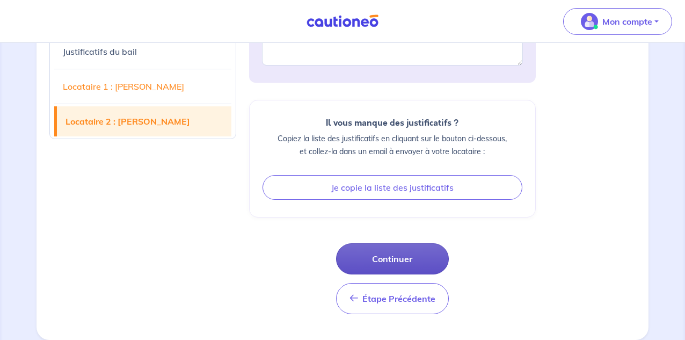
click at [399, 256] on button "Continuer" at bounding box center [392, 258] width 113 height 31
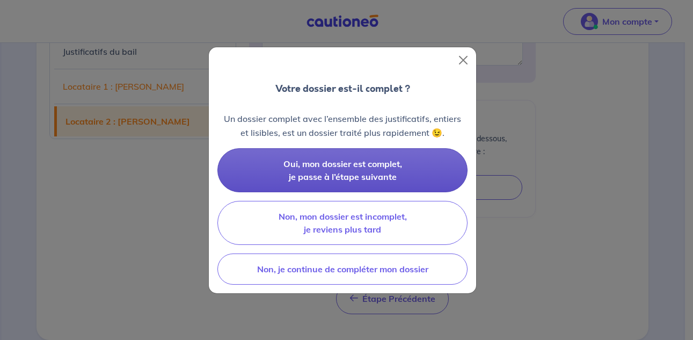
click at [343, 171] on span "Oui, mon dossier est complet, je passe à l’étape suivante" at bounding box center [343, 170] width 119 height 24
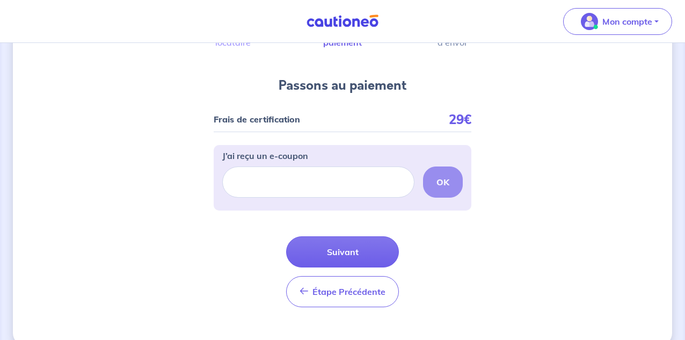
scroll to position [93, 0]
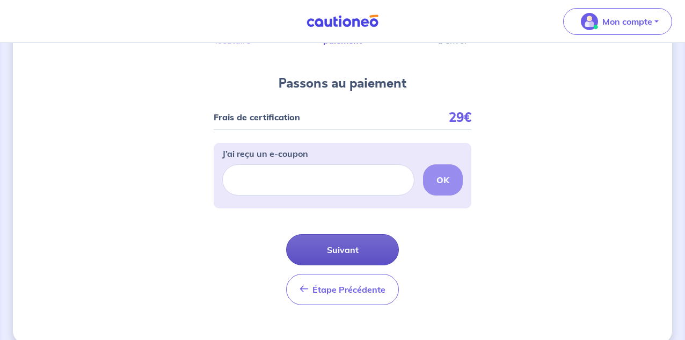
click at [345, 248] on button "Suivant" at bounding box center [342, 249] width 113 height 31
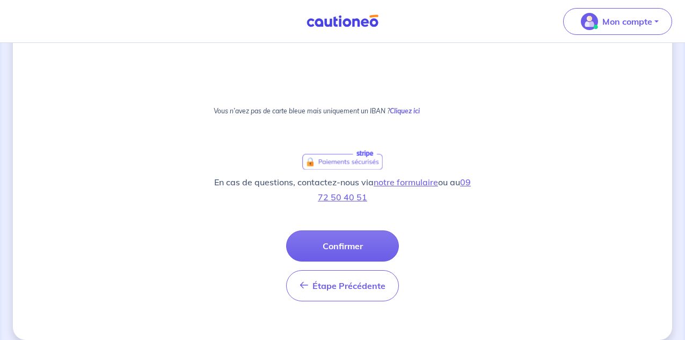
scroll to position [423, 0]
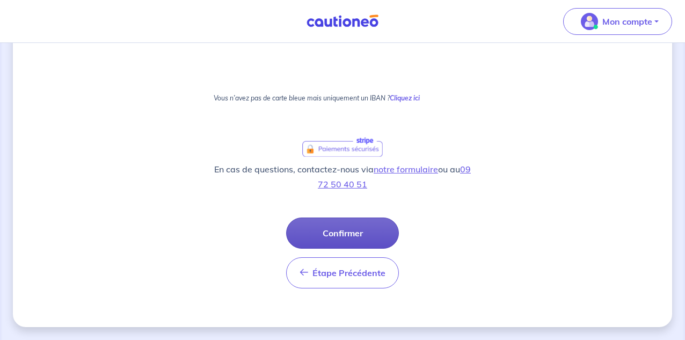
click at [341, 230] on button "Confirmer" at bounding box center [342, 233] width 113 height 31
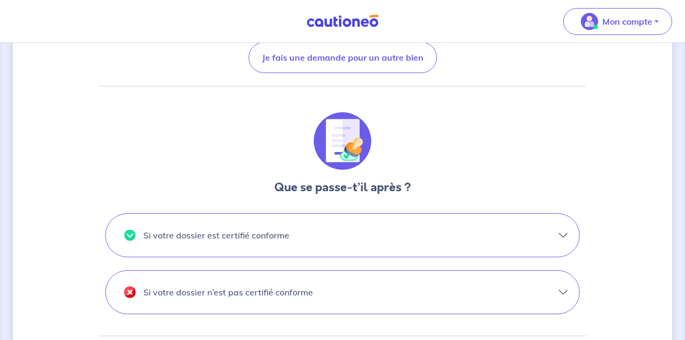
scroll to position [245, 0]
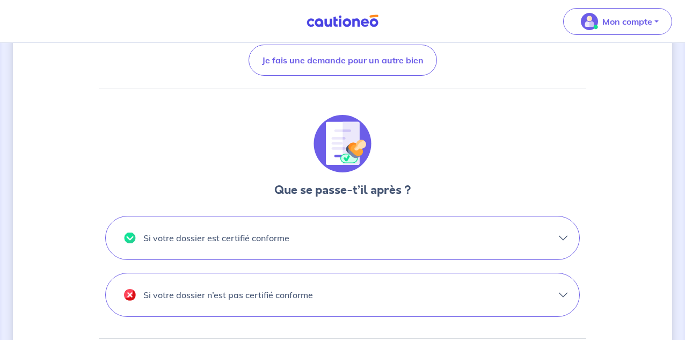
click at [566, 239] on button "Si votre dossier est certifié conforme" at bounding box center [343, 237] width 474 height 43
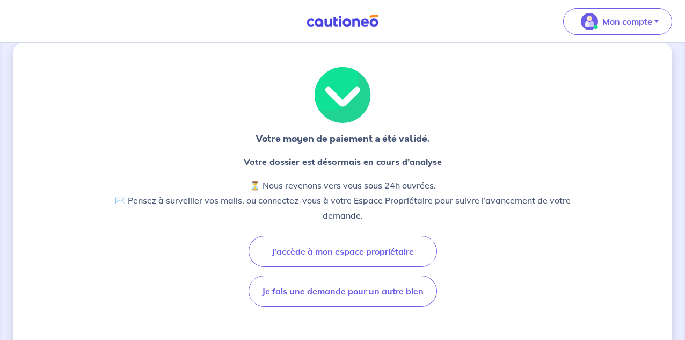
scroll to position [0, 0]
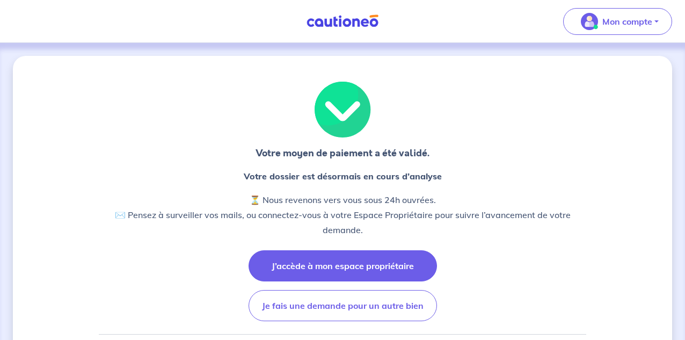
click at [359, 266] on button "J’accède à mon espace propriétaire" at bounding box center [343, 265] width 189 height 31
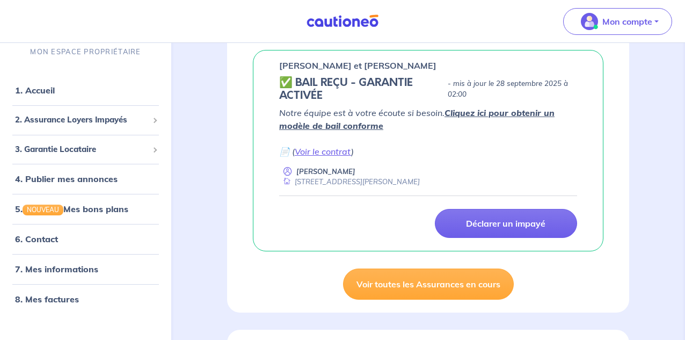
scroll to position [185, 0]
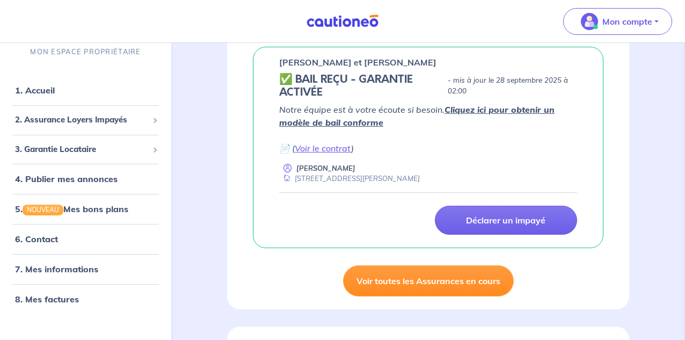
click at [404, 279] on link "Voir toutes les Assurances en cours" at bounding box center [428, 280] width 171 height 31
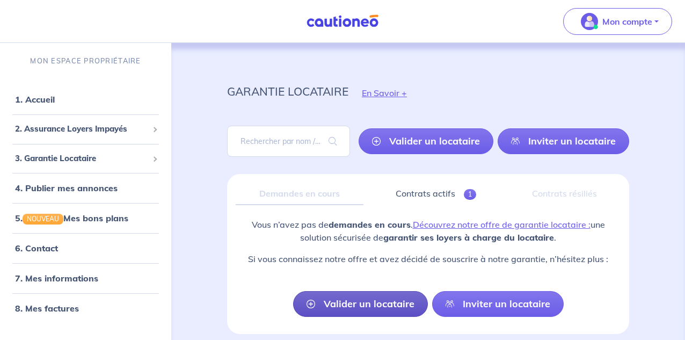
click at [363, 306] on link "Valider un locataire" at bounding box center [360, 304] width 135 height 26
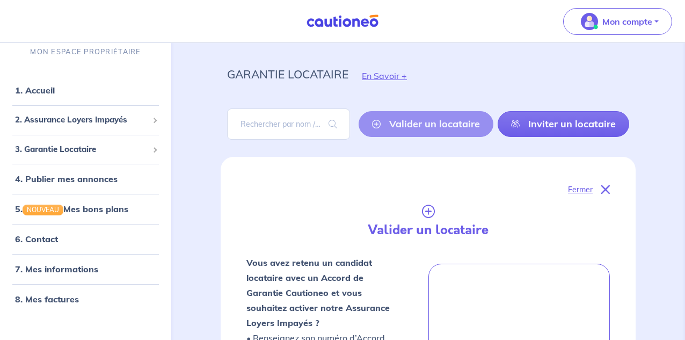
scroll to position [19, 0]
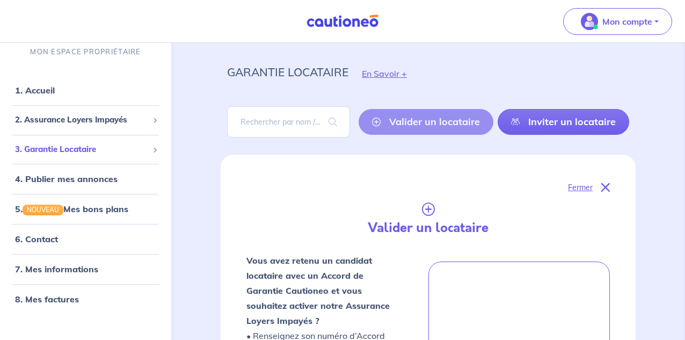
click at [145, 149] on span "3. Garantie Locataire" at bounding box center [81, 149] width 133 height 12
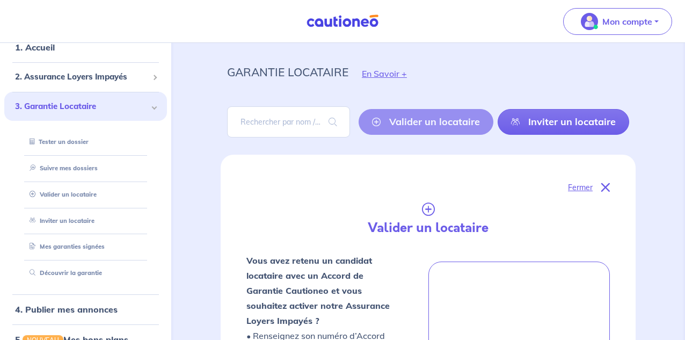
scroll to position [41, 0]
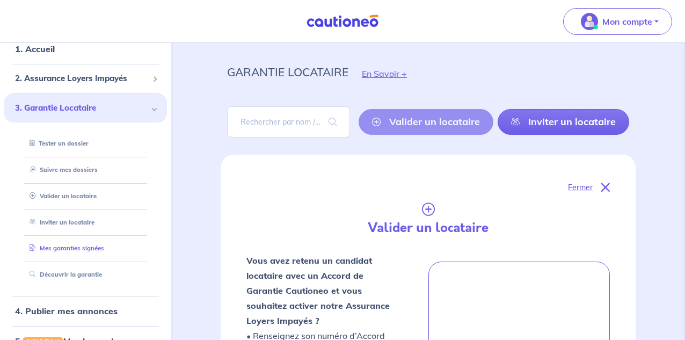
click at [85, 250] on link "Mes garanties signées" at bounding box center [64, 249] width 79 height 8
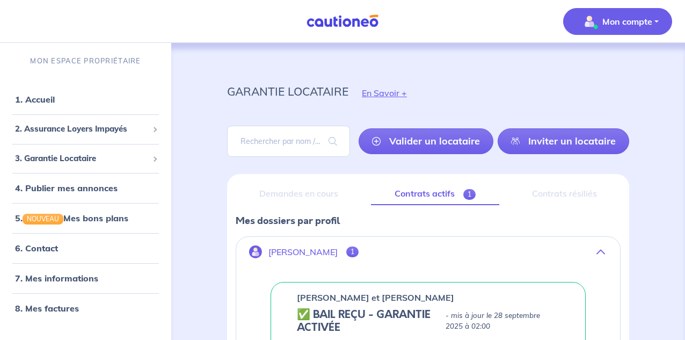
click at [629, 22] on p "Mon compte" at bounding box center [628, 21] width 50 height 13
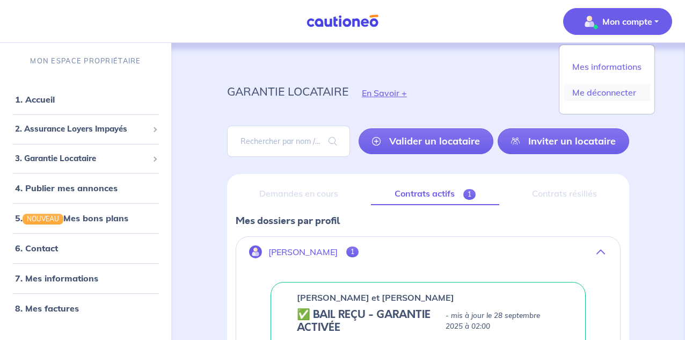
click at [606, 91] on link "Me déconnecter" at bounding box center [607, 92] width 86 height 17
